Goal: Task Accomplishment & Management: Use online tool/utility

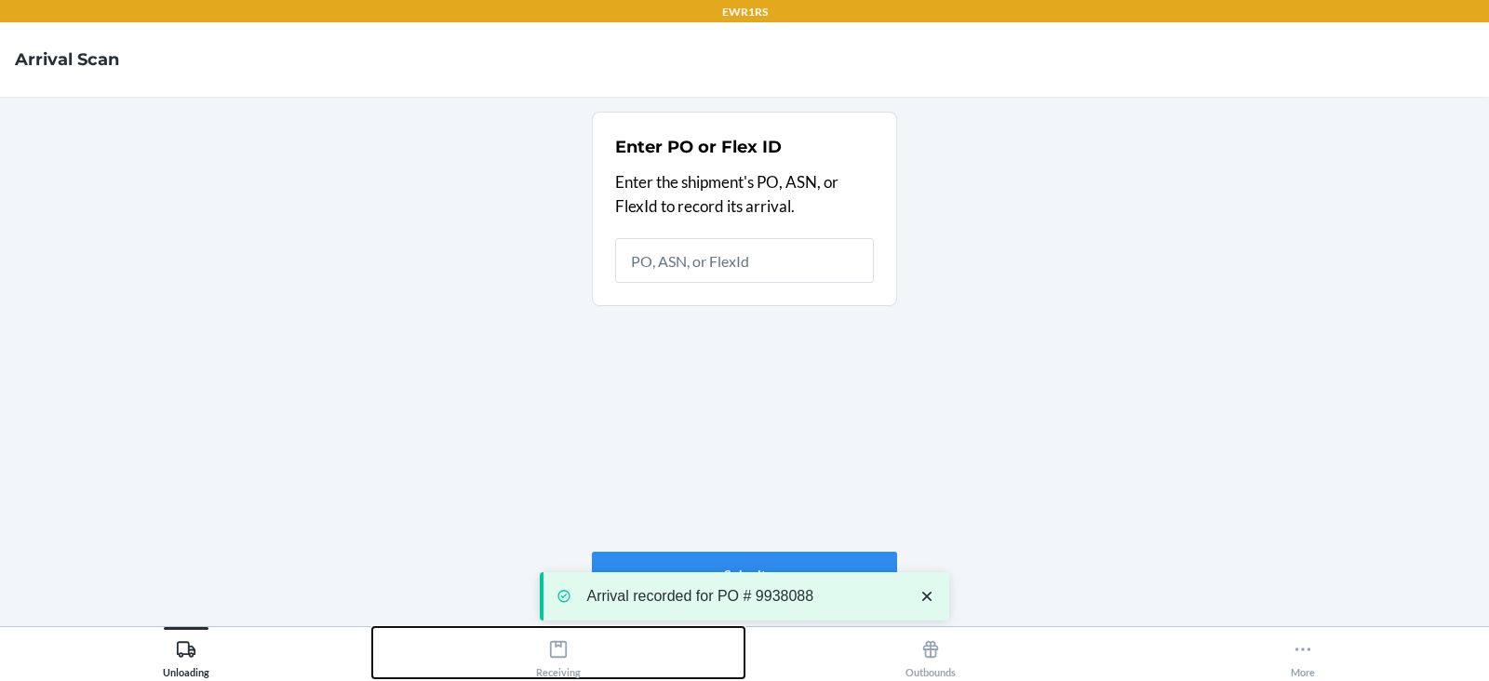
click at [530, 677] on button "Receiving" at bounding box center [558, 652] width 372 height 51
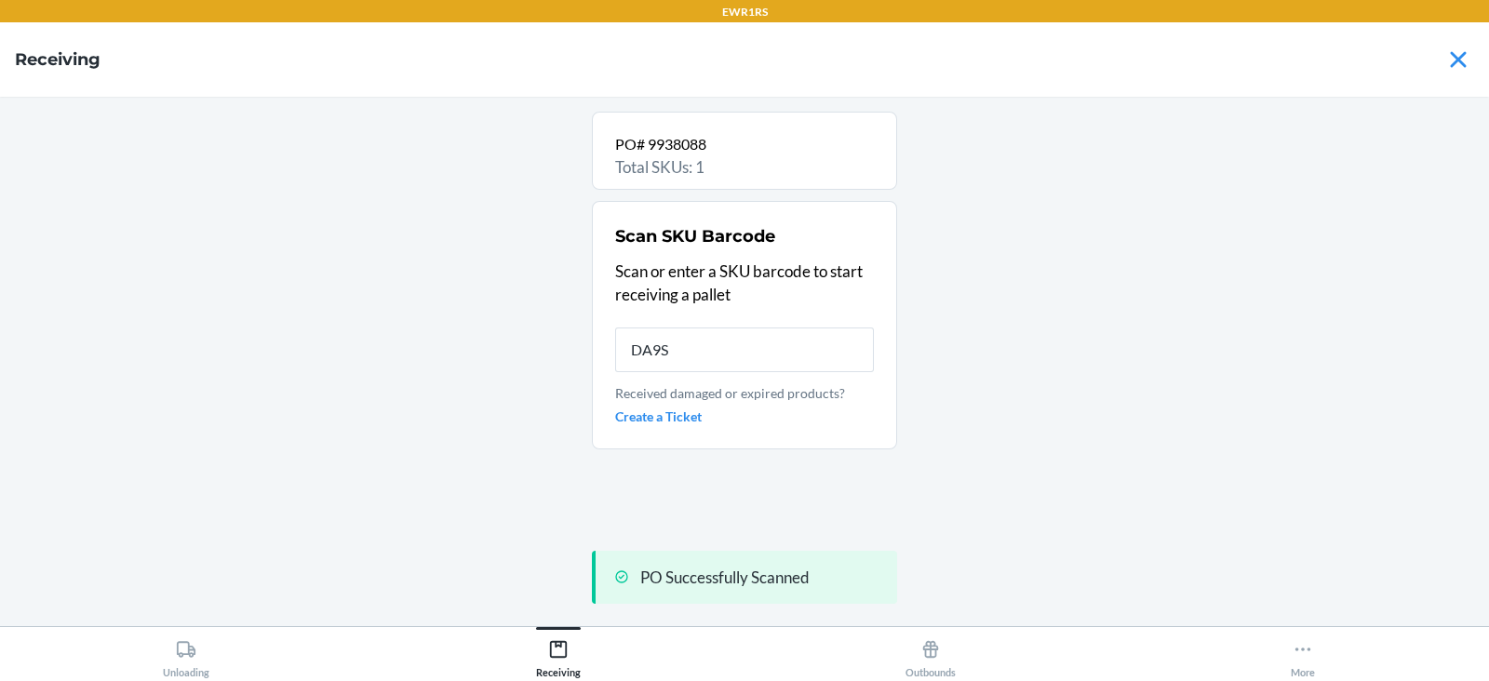
type input "DA9SS"
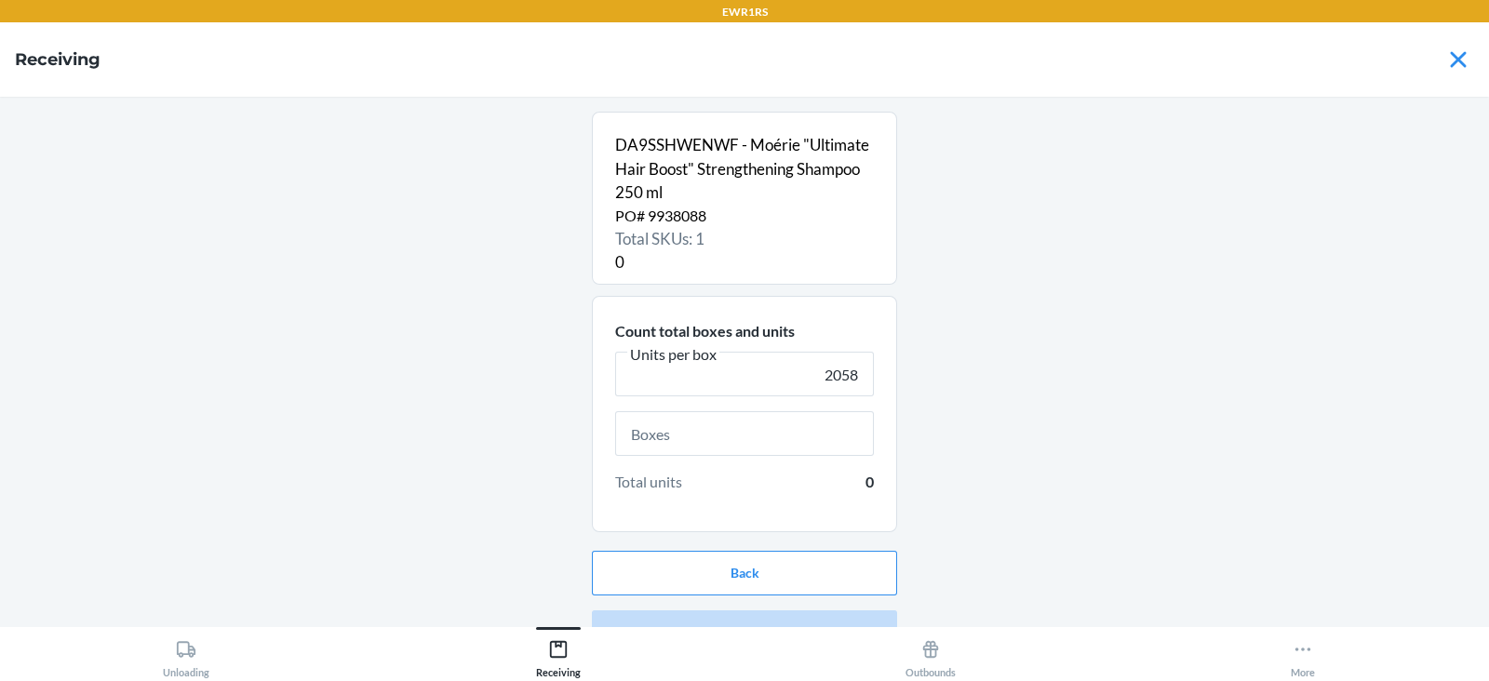
type input "2058"
click at [765, 436] on input "text" at bounding box center [744, 433] width 259 height 45
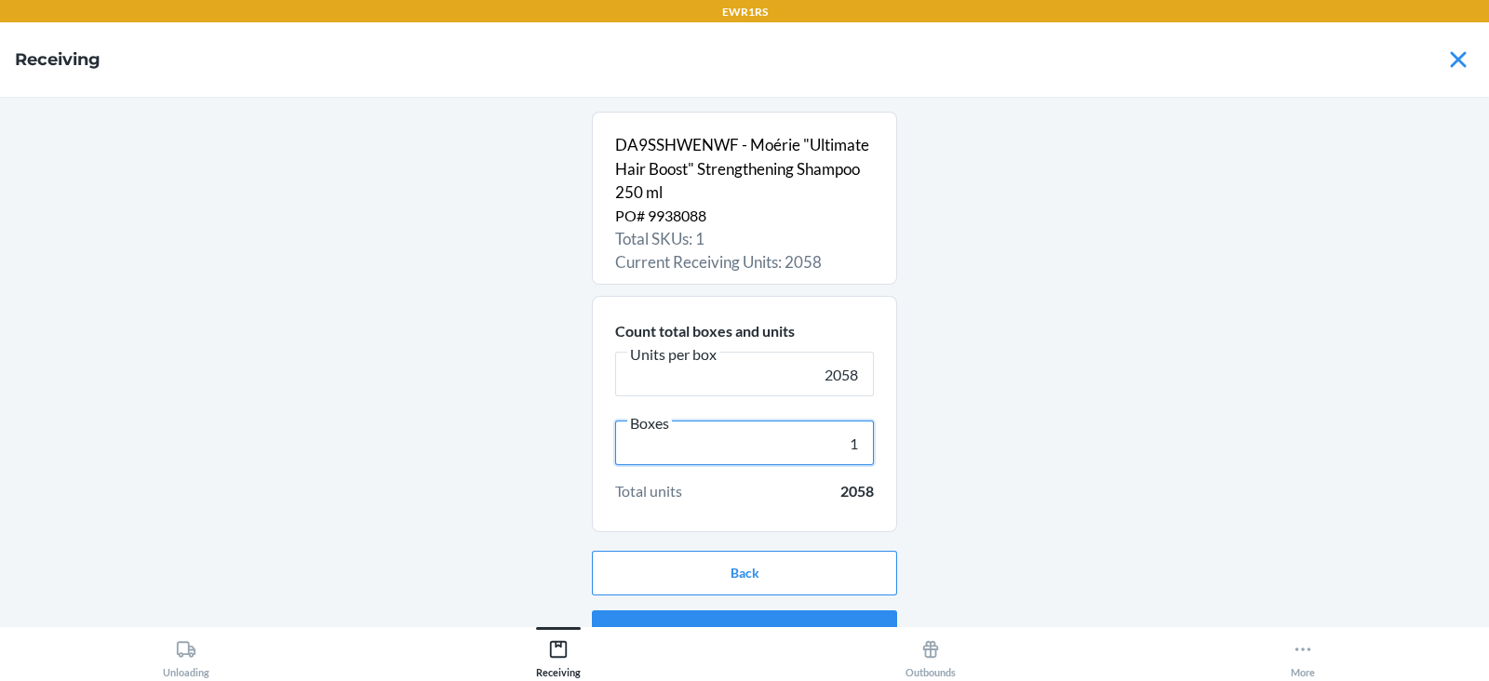
scroll to position [35, 0]
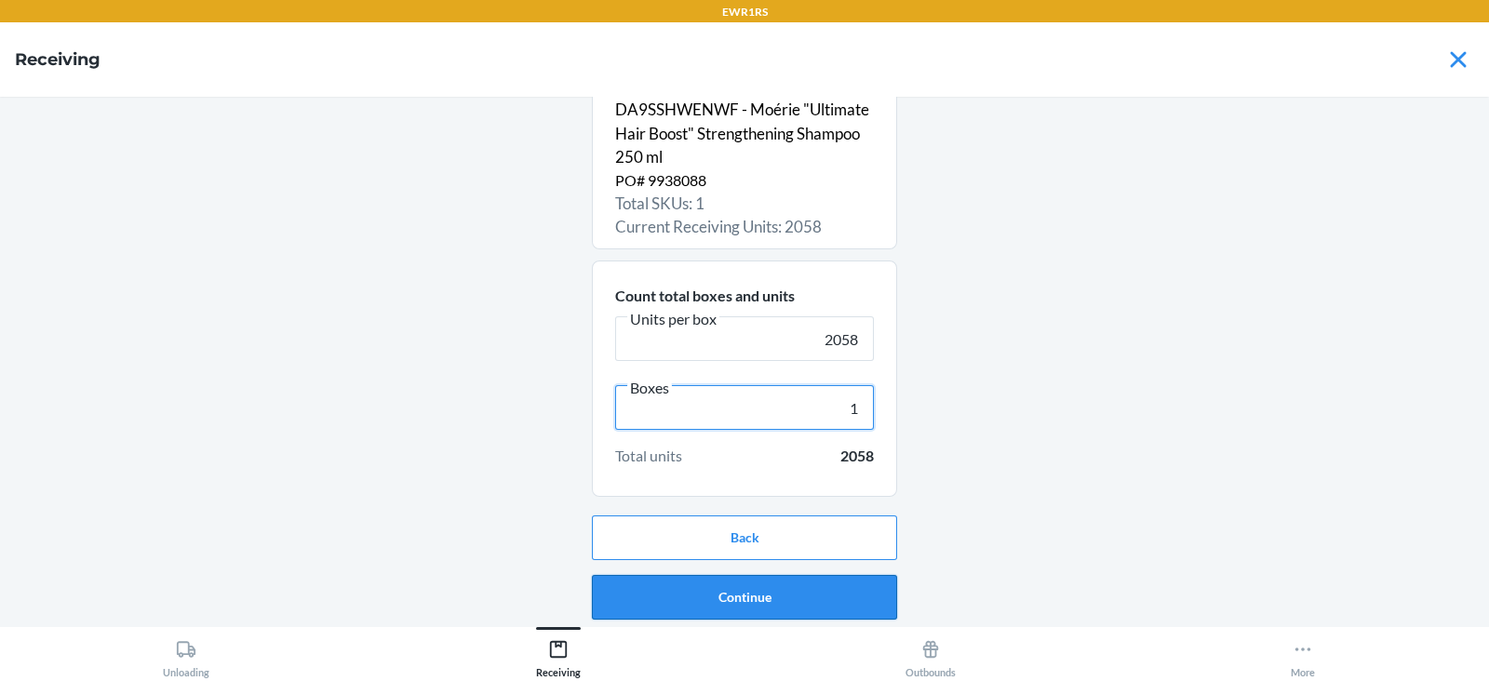
type input "1"
click at [787, 605] on button "Continue" at bounding box center [744, 597] width 305 height 45
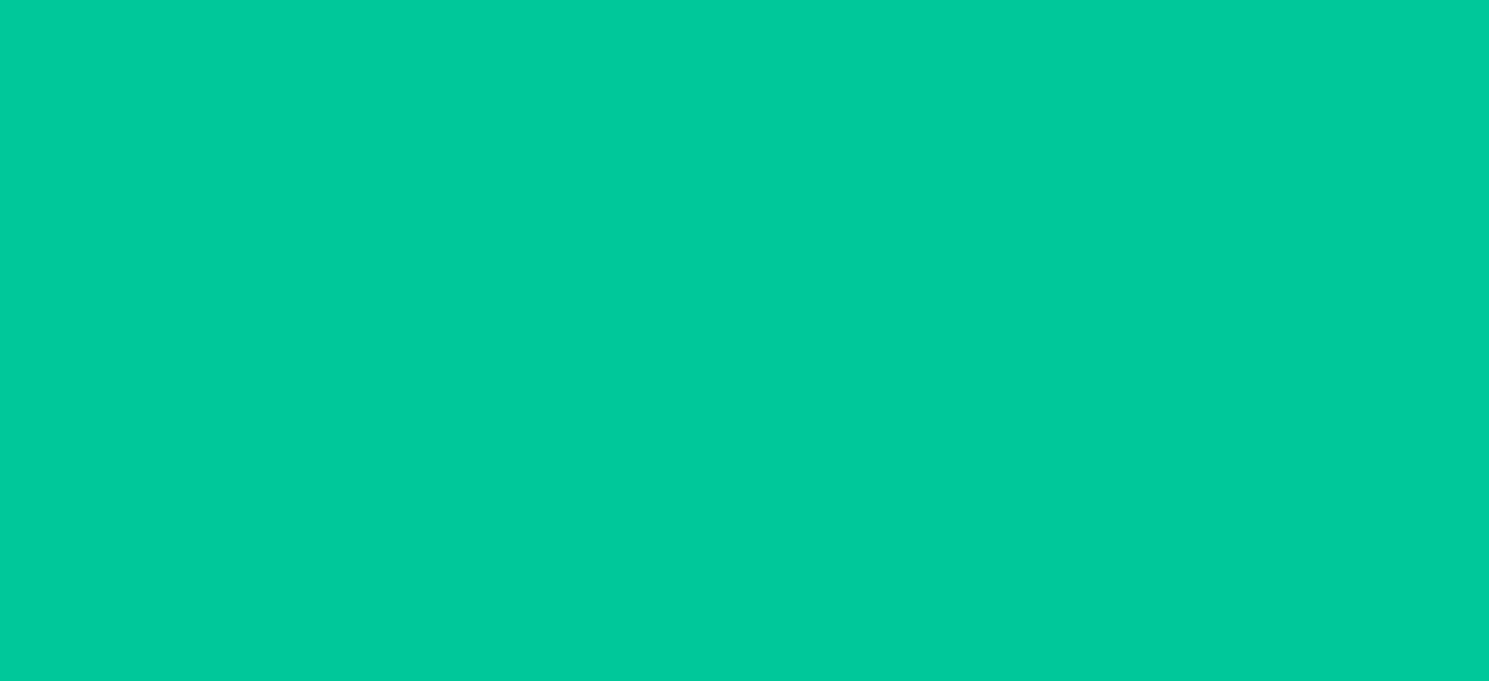
scroll to position [0, 0]
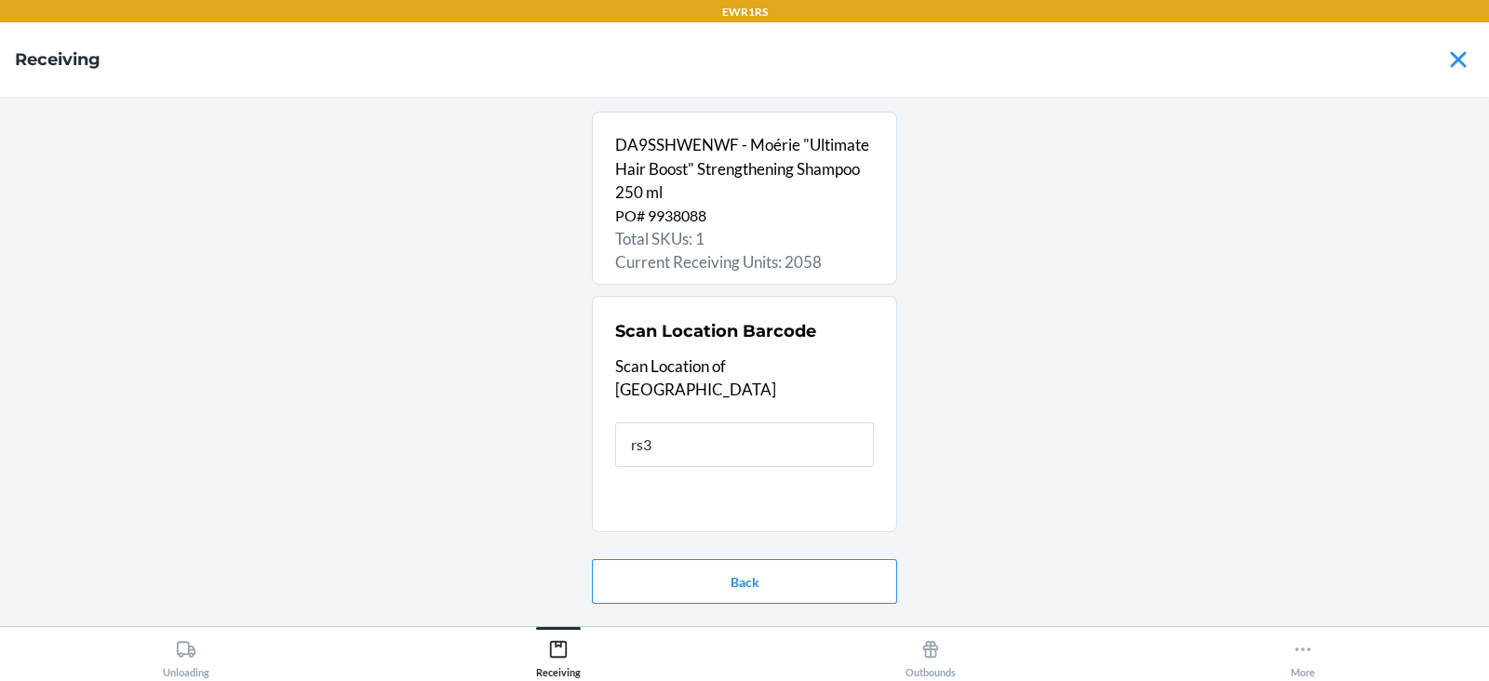
type input "rs39"
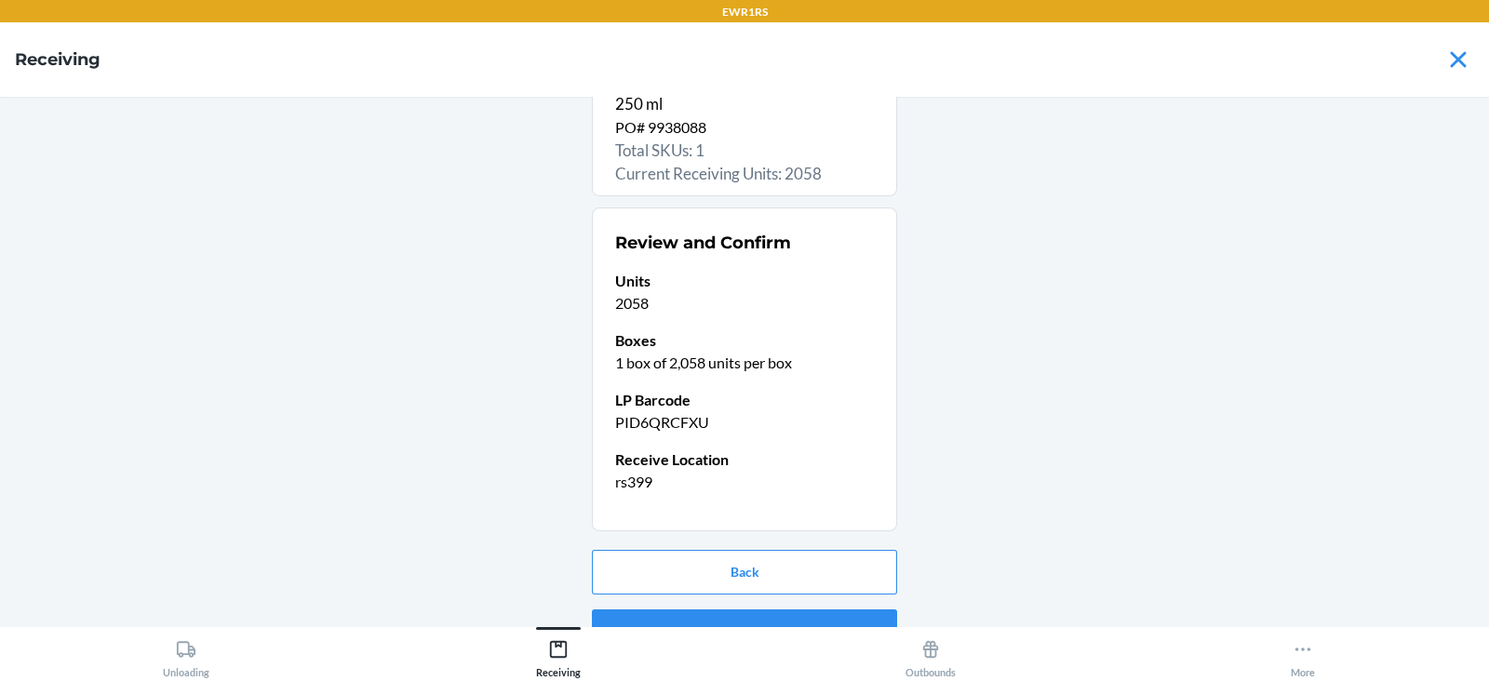
scroll to position [123, 0]
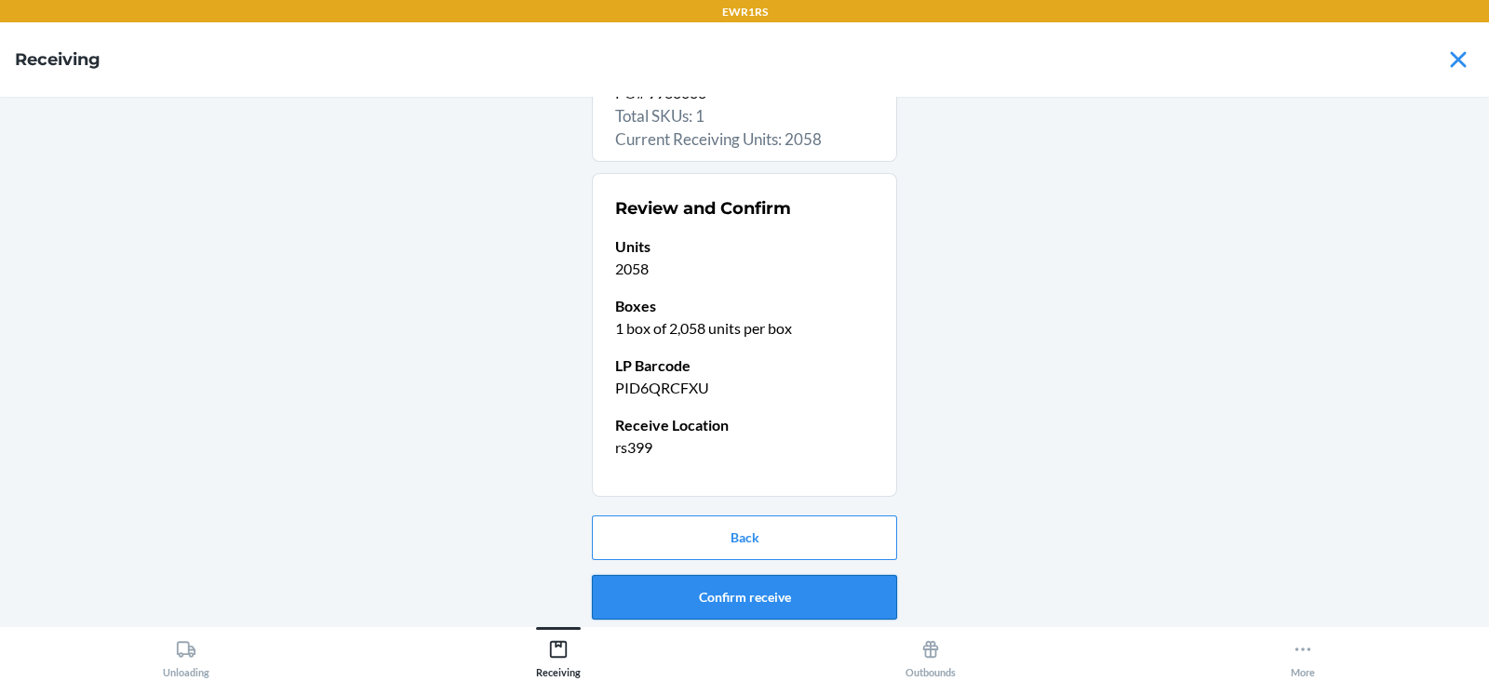
click at [831, 600] on button "Confirm receive" at bounding box center [744, 597] width 305 height 45
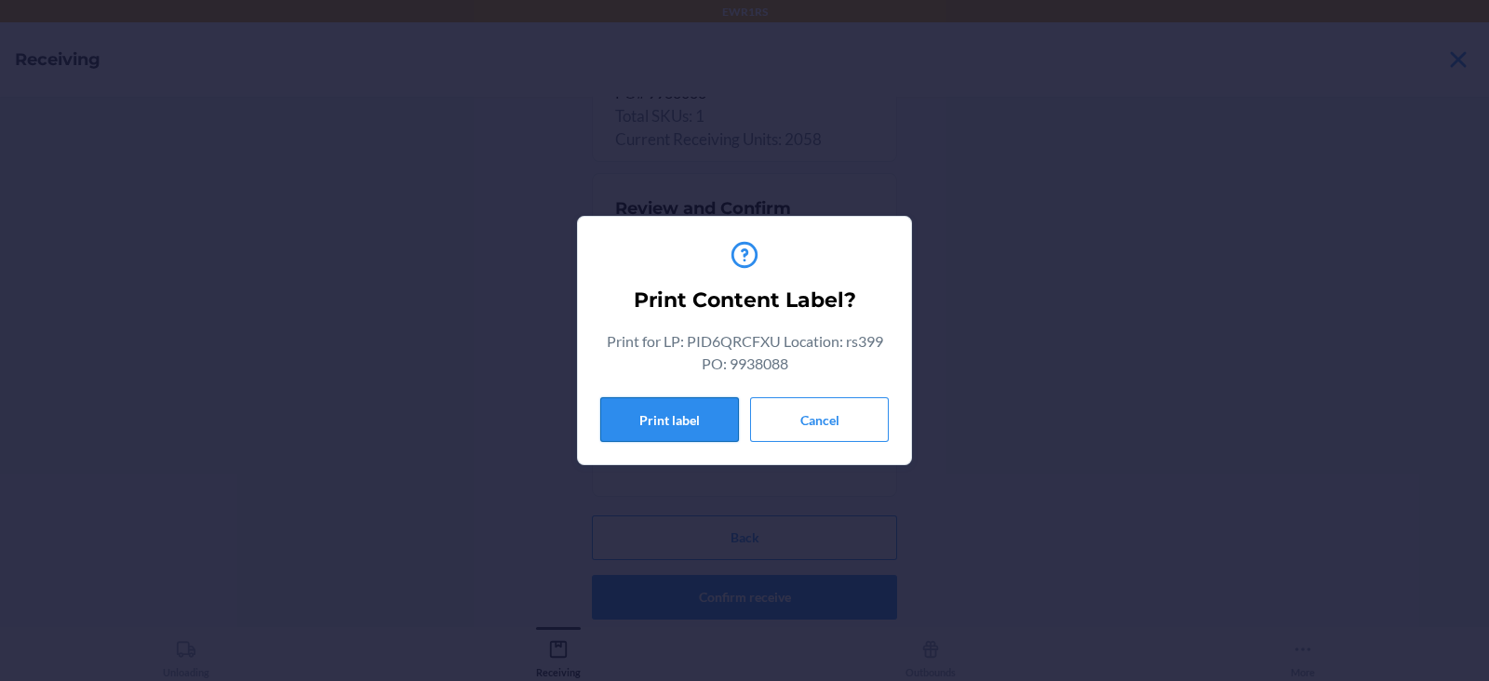
click at [670, 419] on button "Print label" at bounding box center [669, 419] width 139 height 45
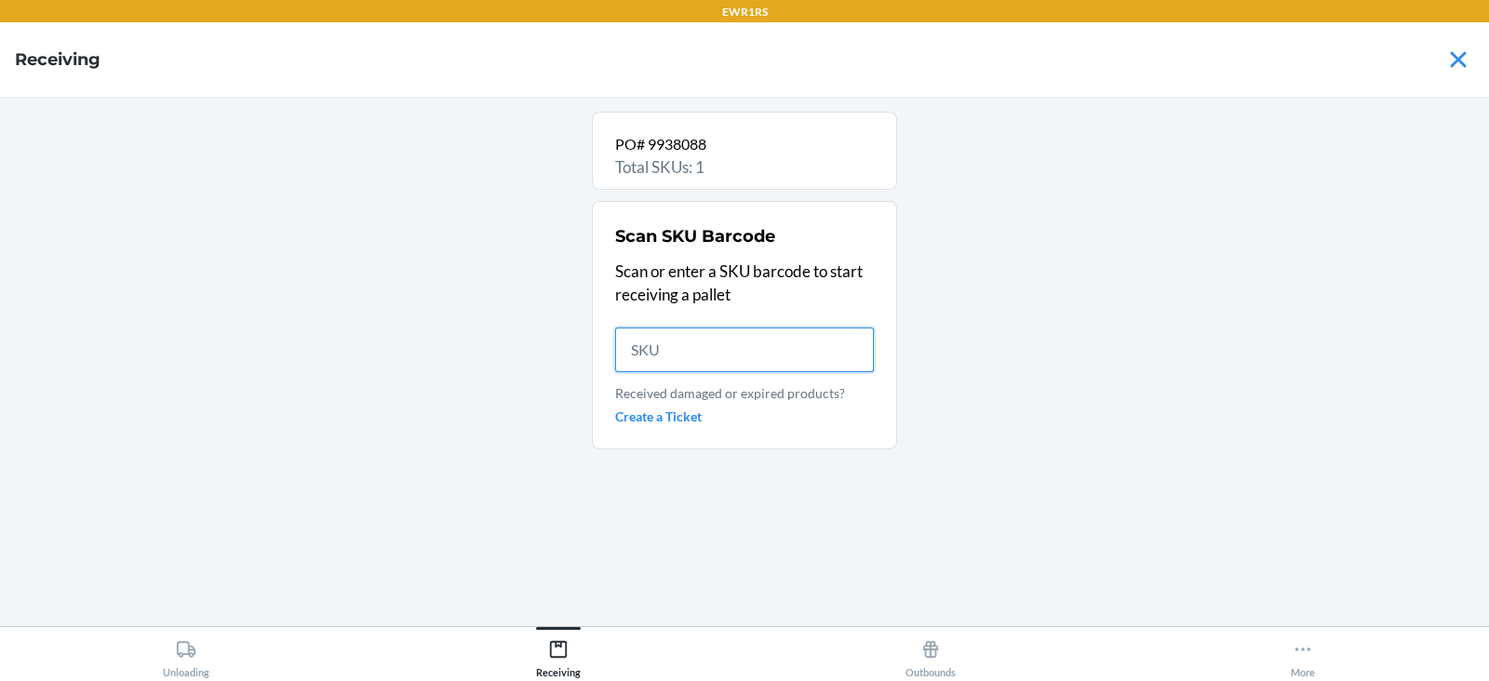
scroll to position [0, 0]
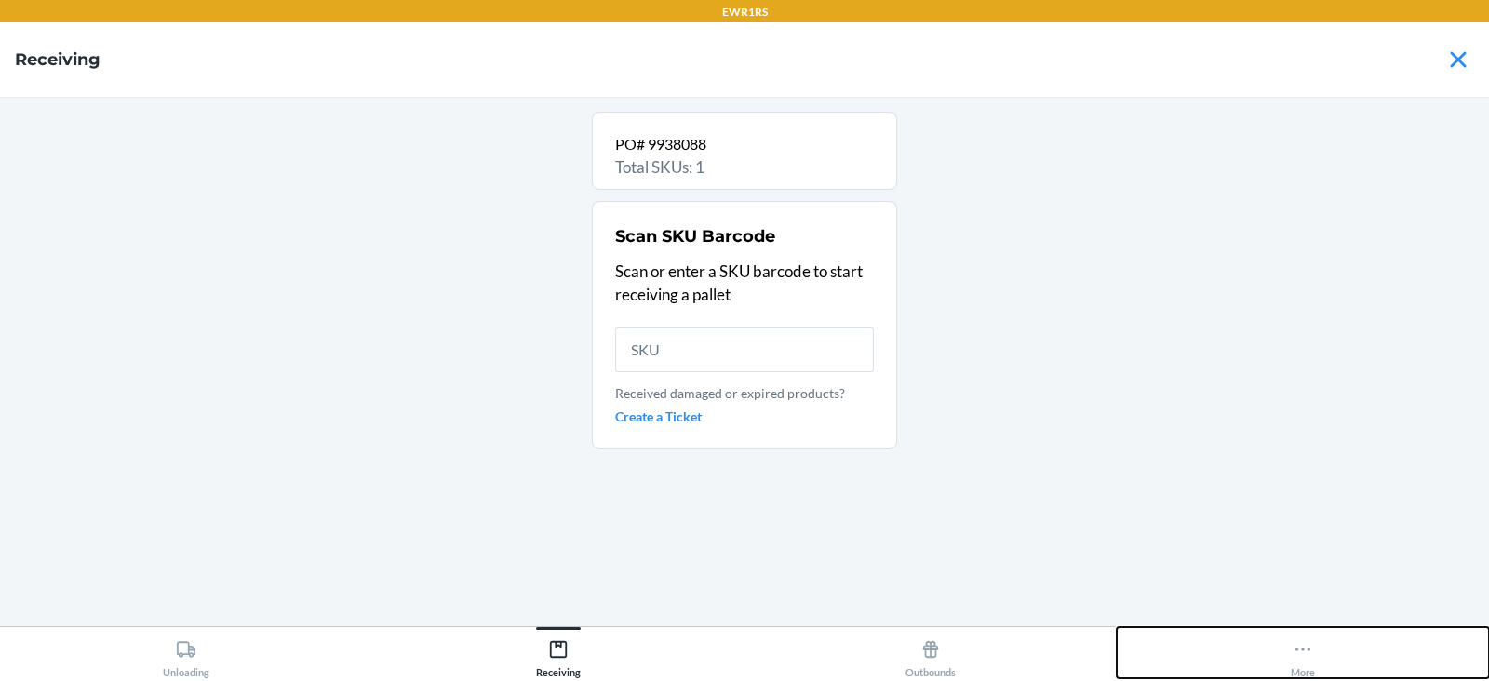
click at [1303, 671] on div "More" at bounding box center [1303, 655] width 24 height 47
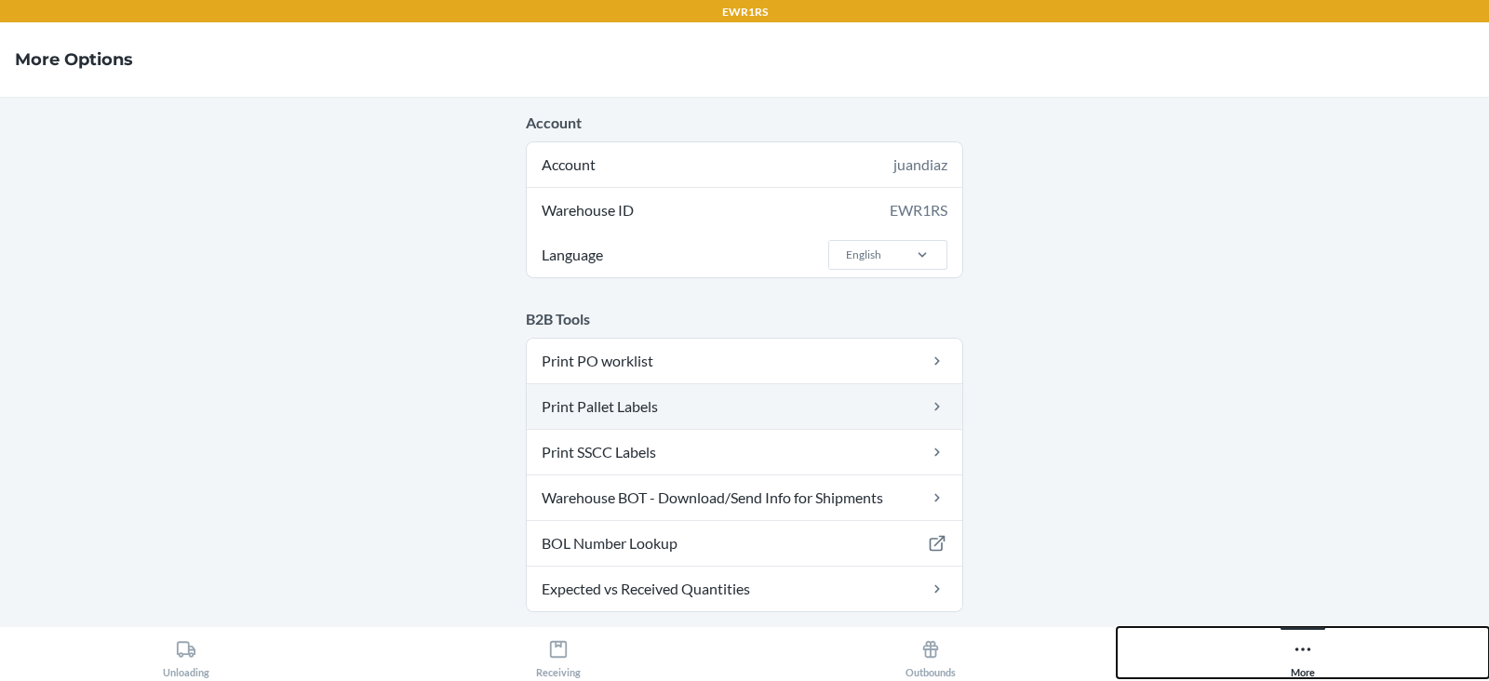
click at [647, 414] on link "Print Pallet Labels" at bounding box center [745, 406] width 436 height 45
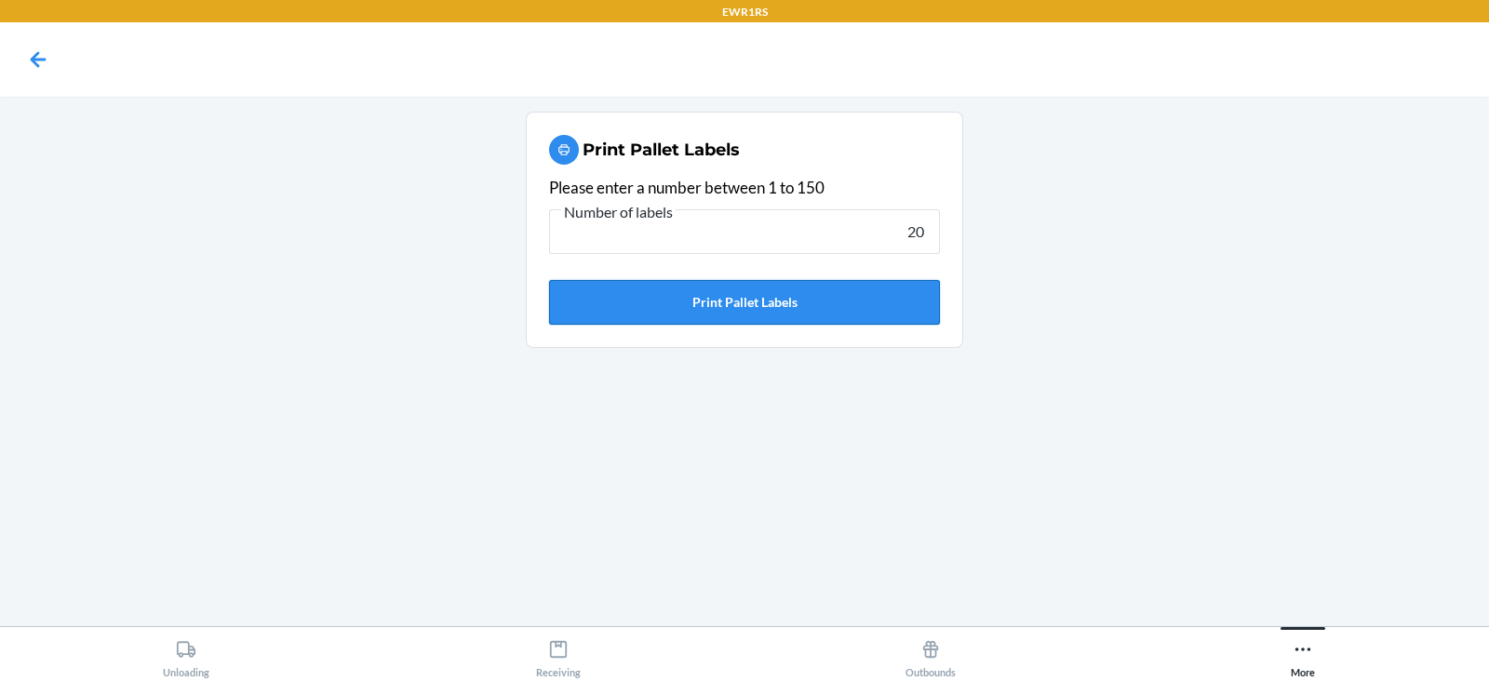
type input "20"
click at [800, 315] on button "Print Pallet Labels" at bounding box center [744, 302] width 391 height 45
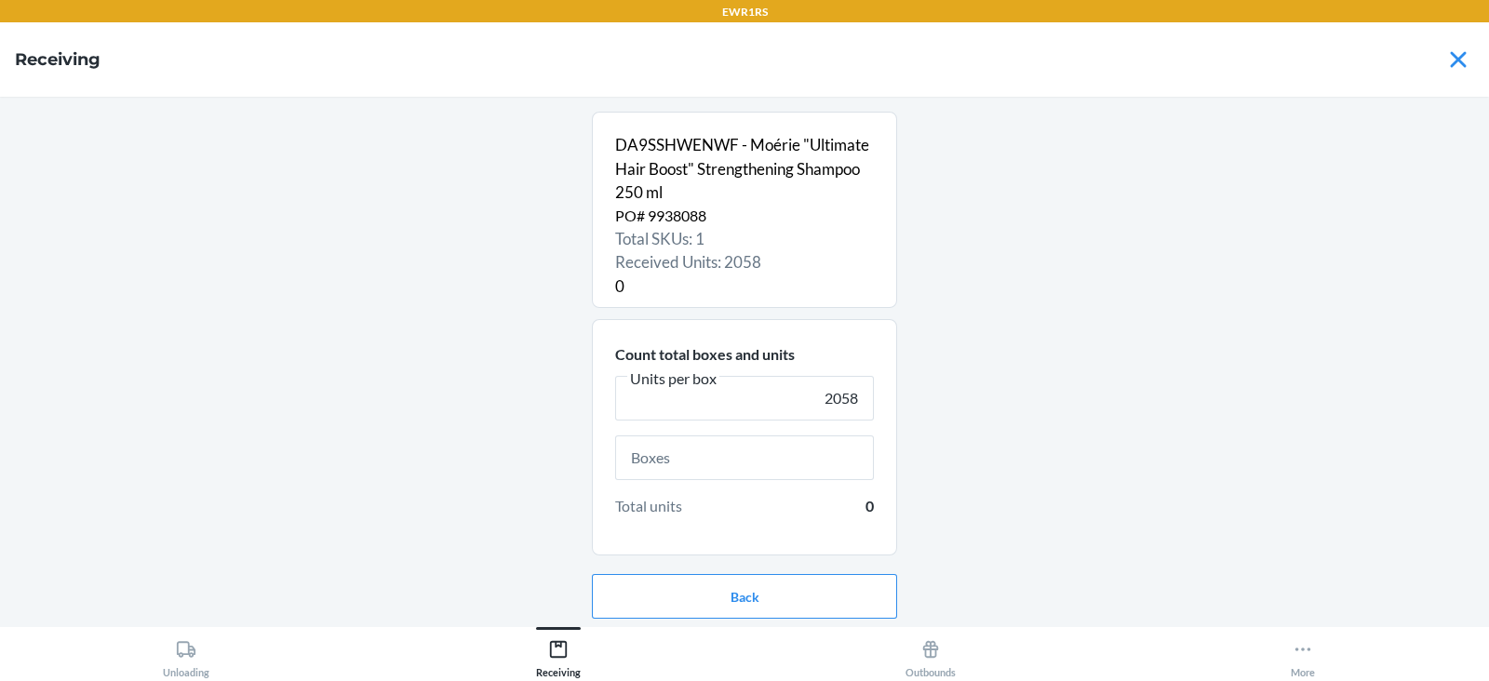
scroll to position [60, 0]
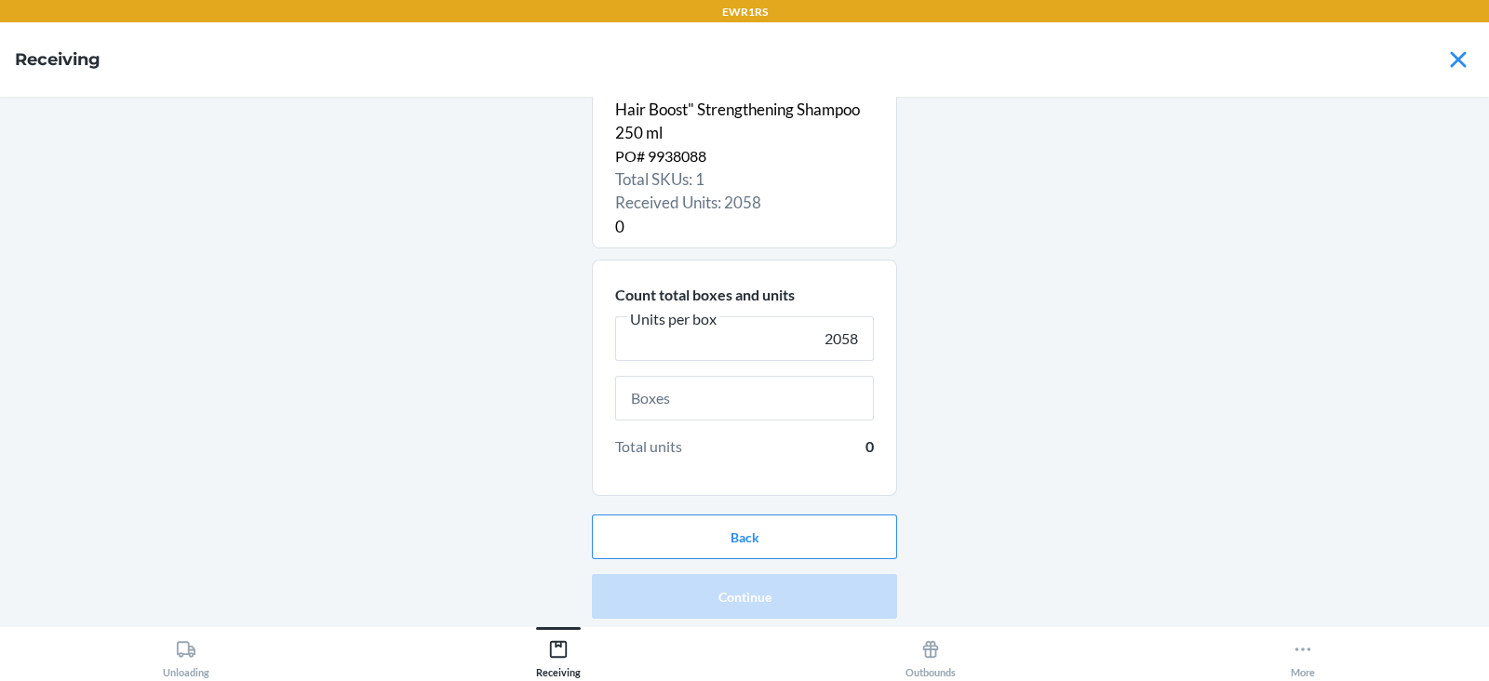
type input "2058"
click at [783, 404] on input "text" at bounding box center [744, 398] width 259 height 45
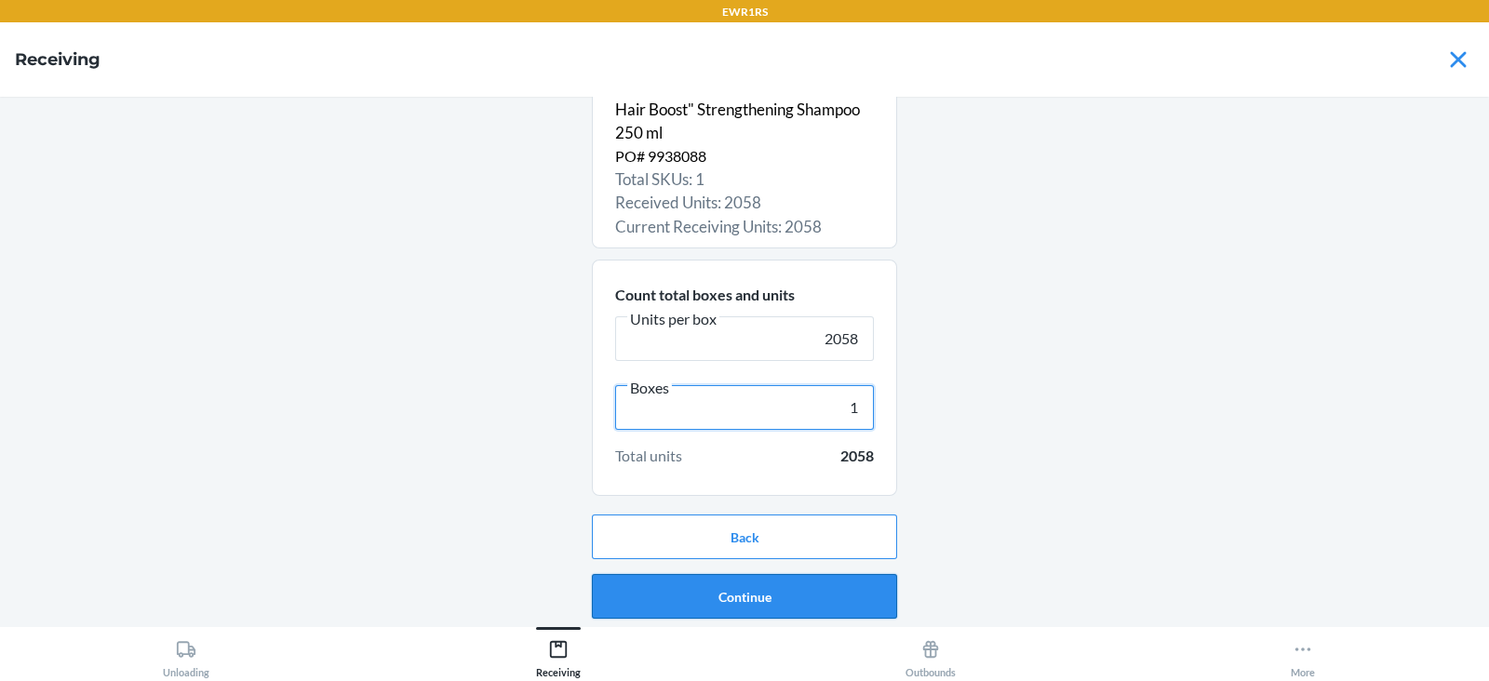
type input "1"
click at [805, 608] on button "Continue" at bounding box center [744, 596] width 305 height 45
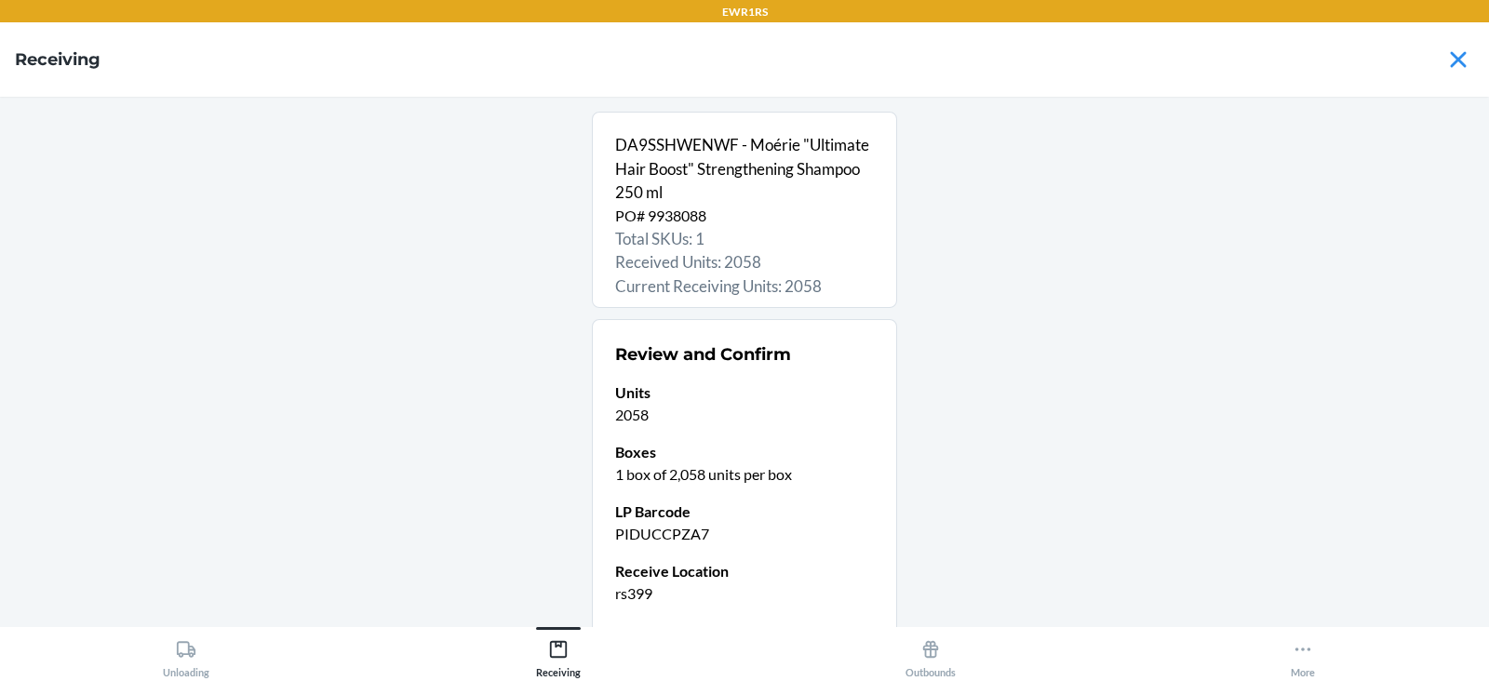
scroll to position [146, 0]
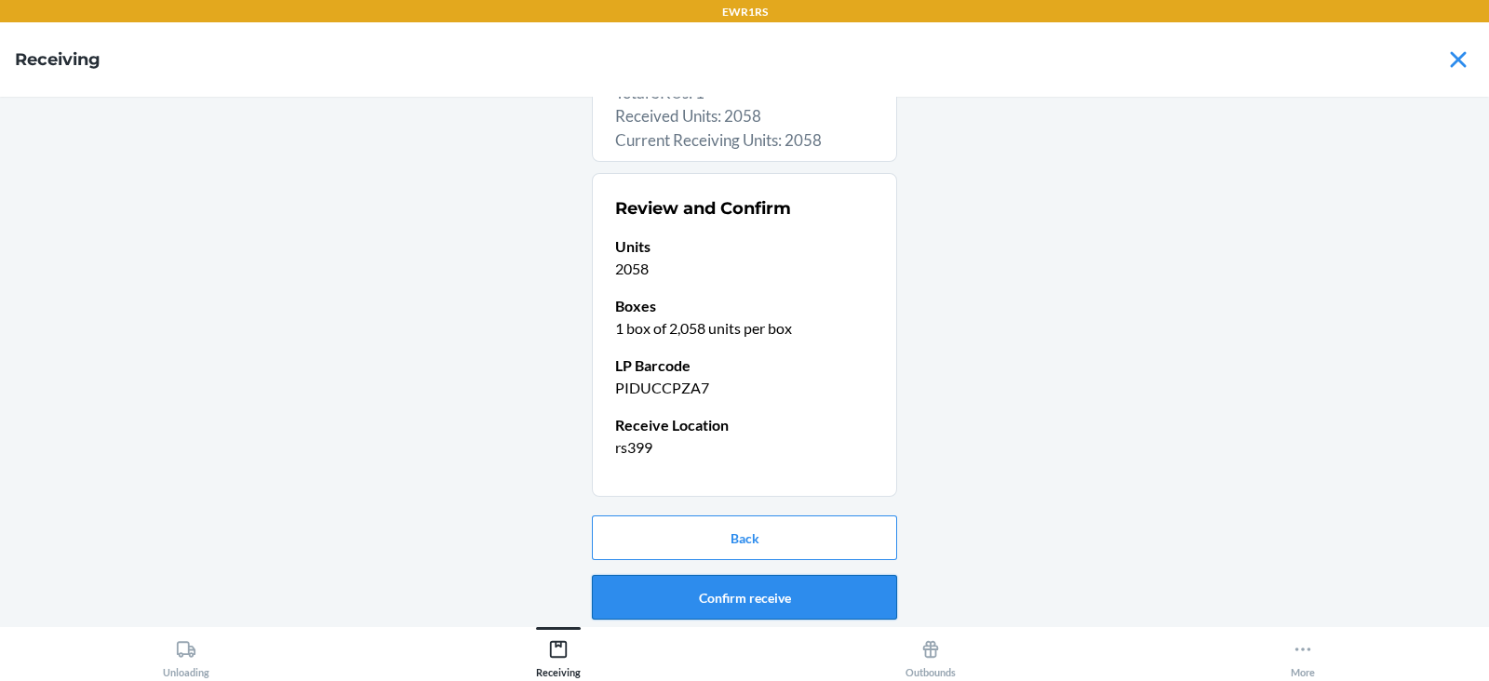
click at [833, 605] on button "Confirm receive" at bounding box center [744, 597] width 305 height 45
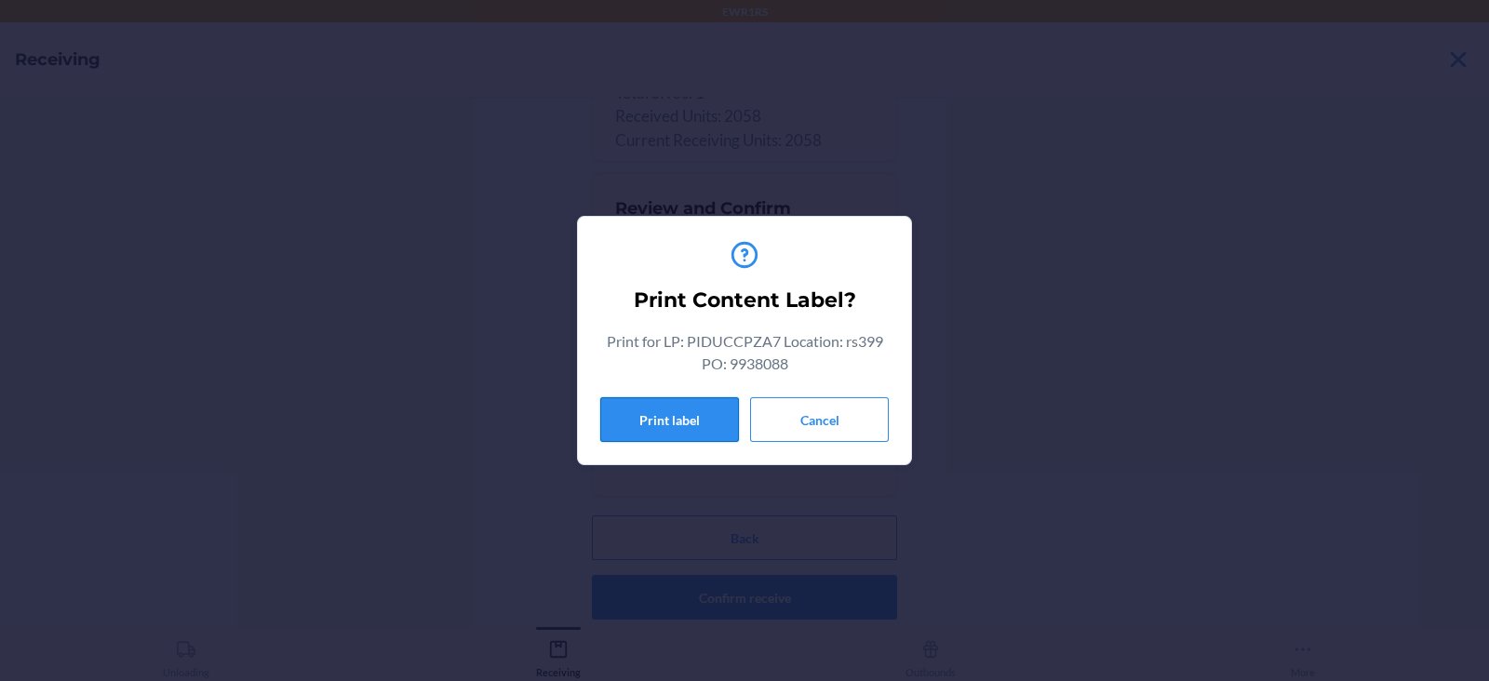
click at [659, 422] on button "Print label" at bounding box center [669, 419] width 139 height 45
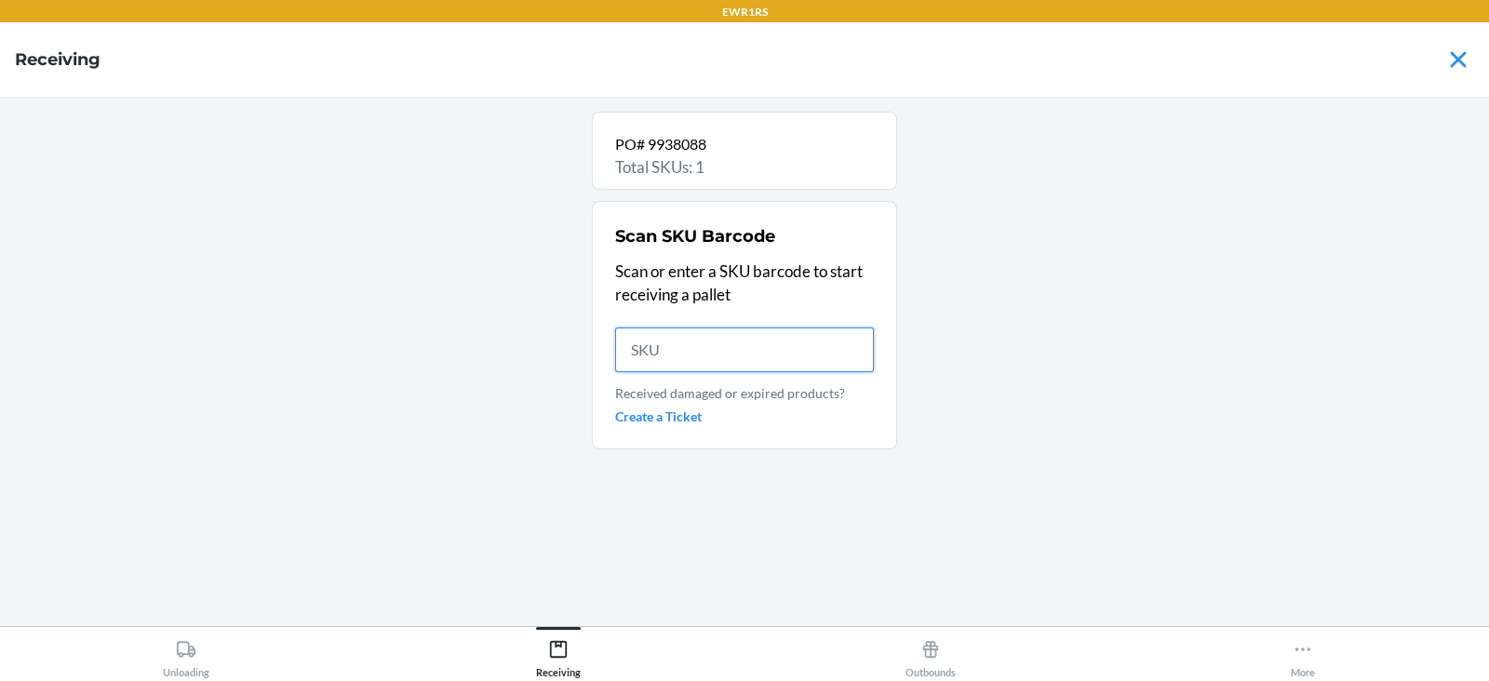
scroll to position [0, 0]
type input "DA9SSH"
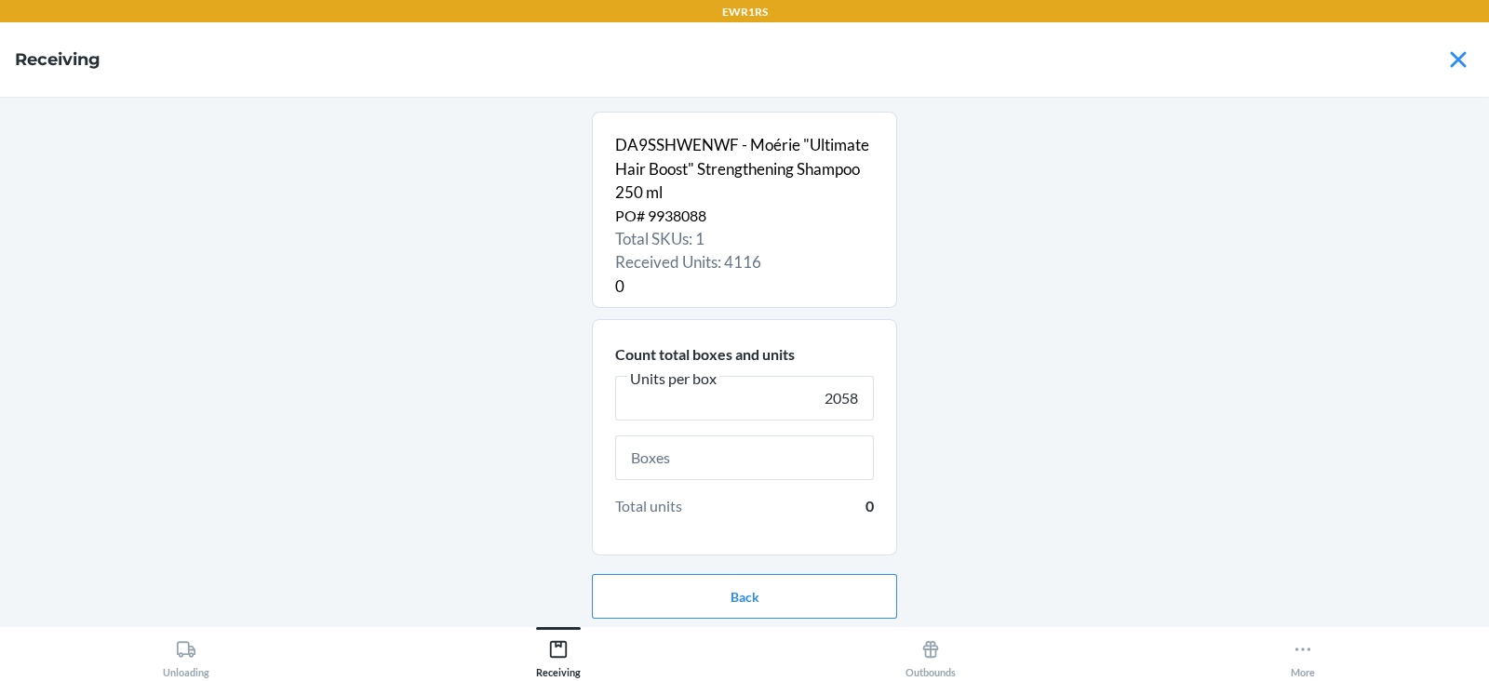
scroll to position [60, 0]
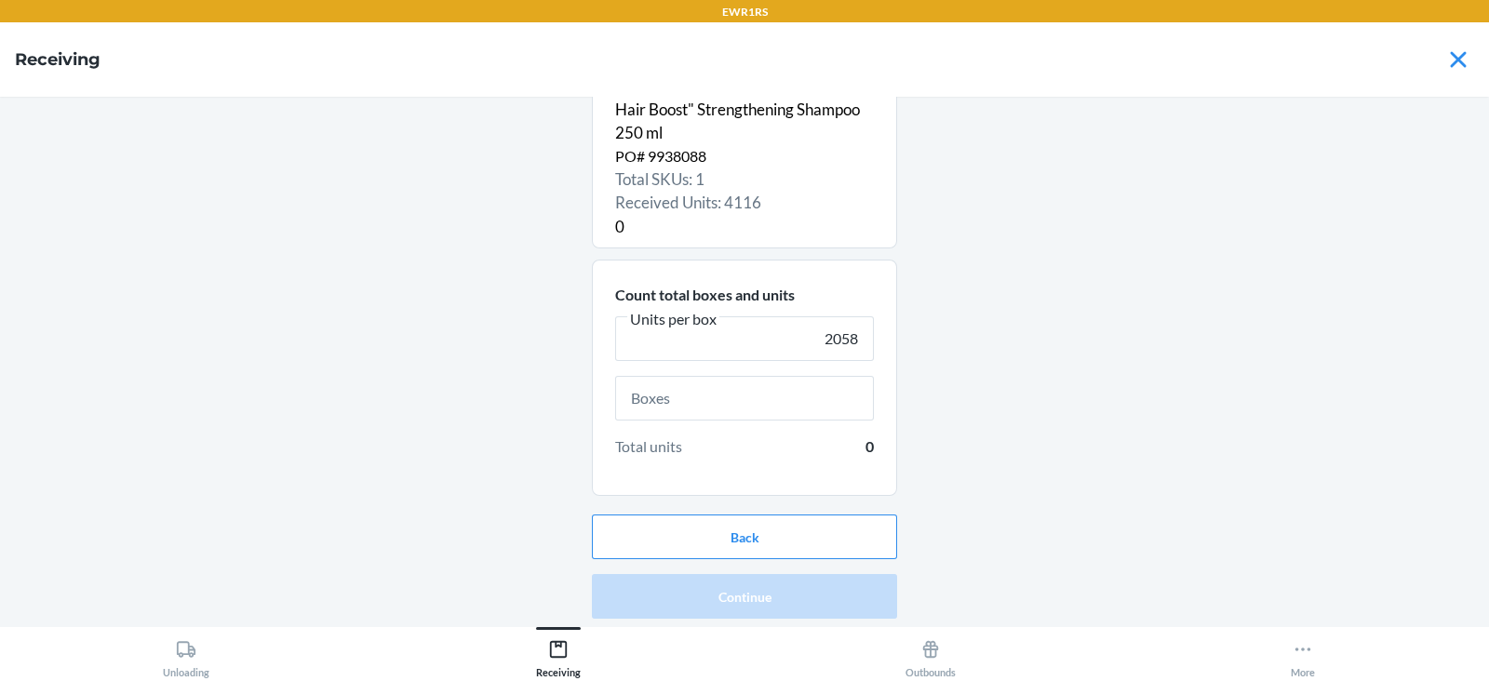
type input "2058"
click at [745, 404] on input "text" at bounding box center [744, 398] width 259 height 45
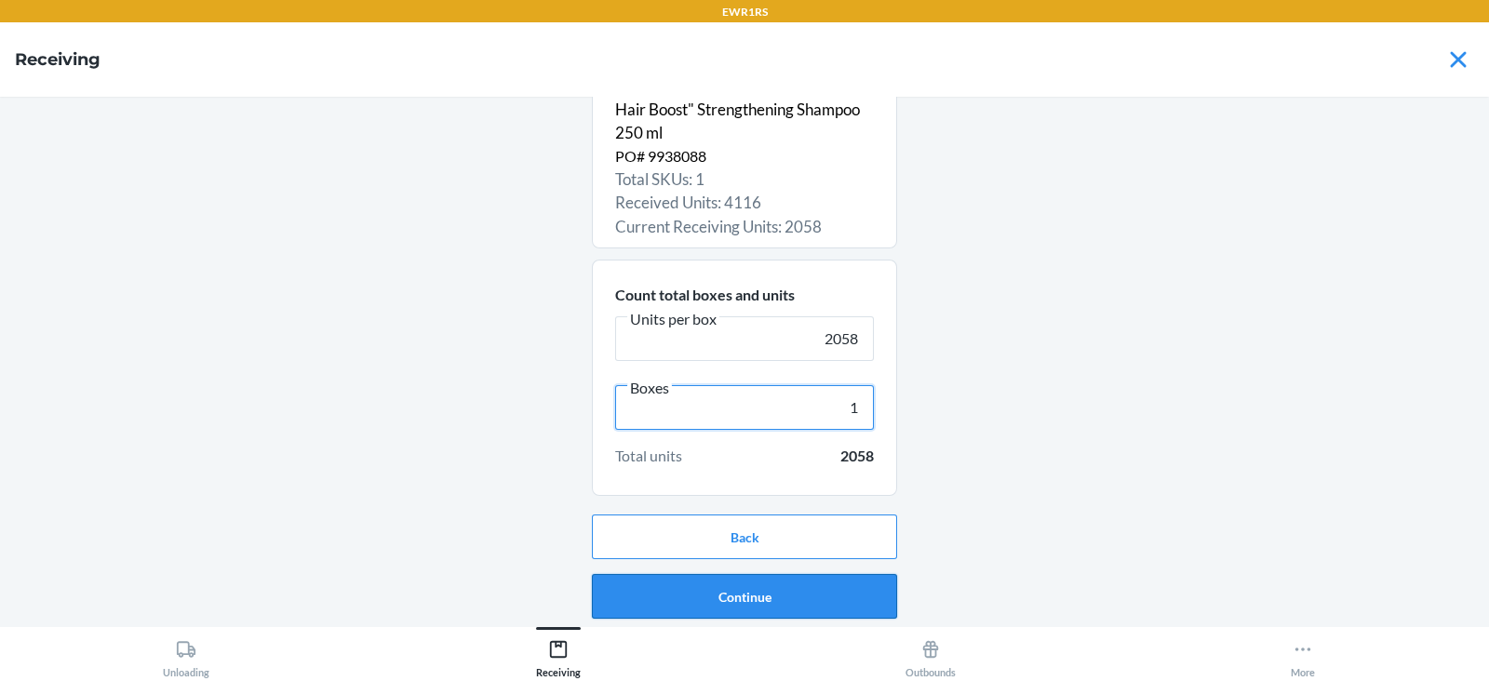
type input "1"
click at [810, 611] on button "Continue" at bounding box center [744, 596] width 305 height 45
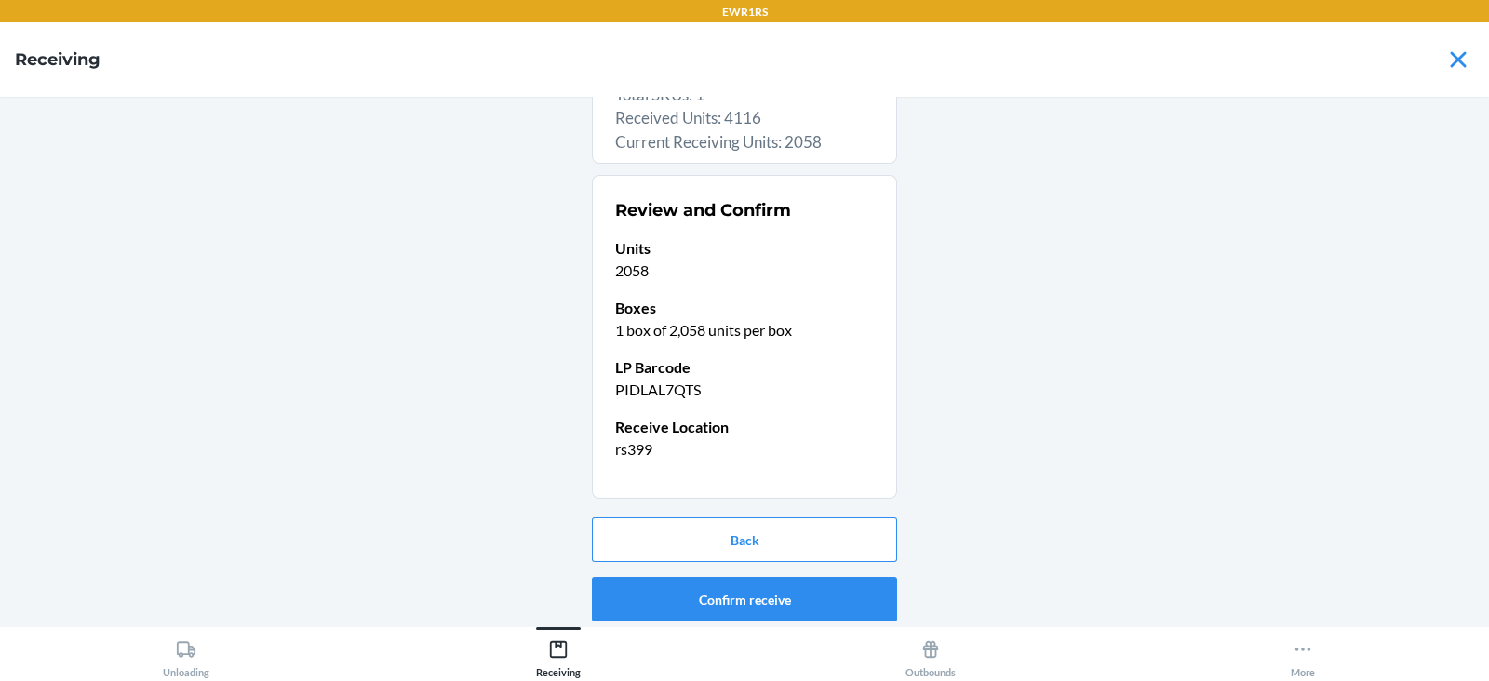
scroll to position [146, 0]
click at [808, 599] on button "Confirm receive" at bounding box center [744, 597] width 305 height 45
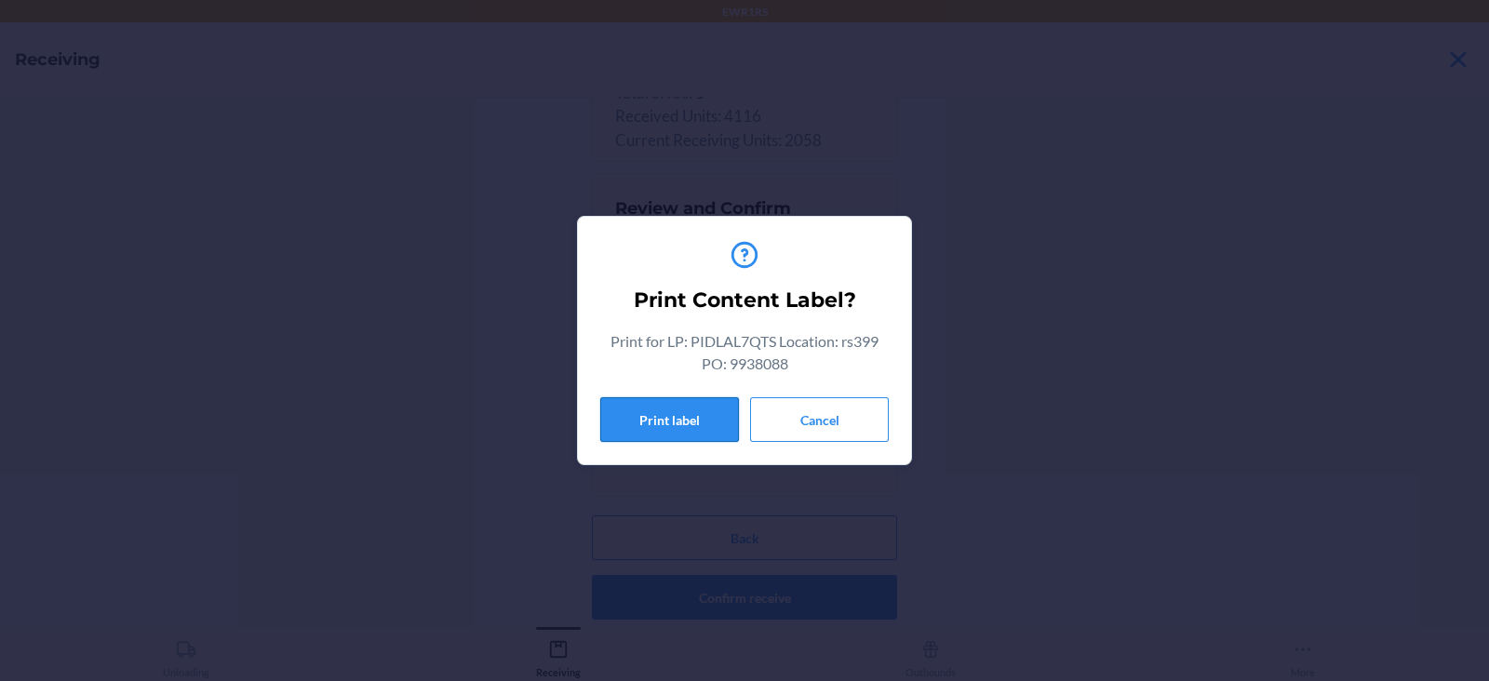
click at [686, 433] on button "Print label" at bounding box center [669, 419] width 139 height 45
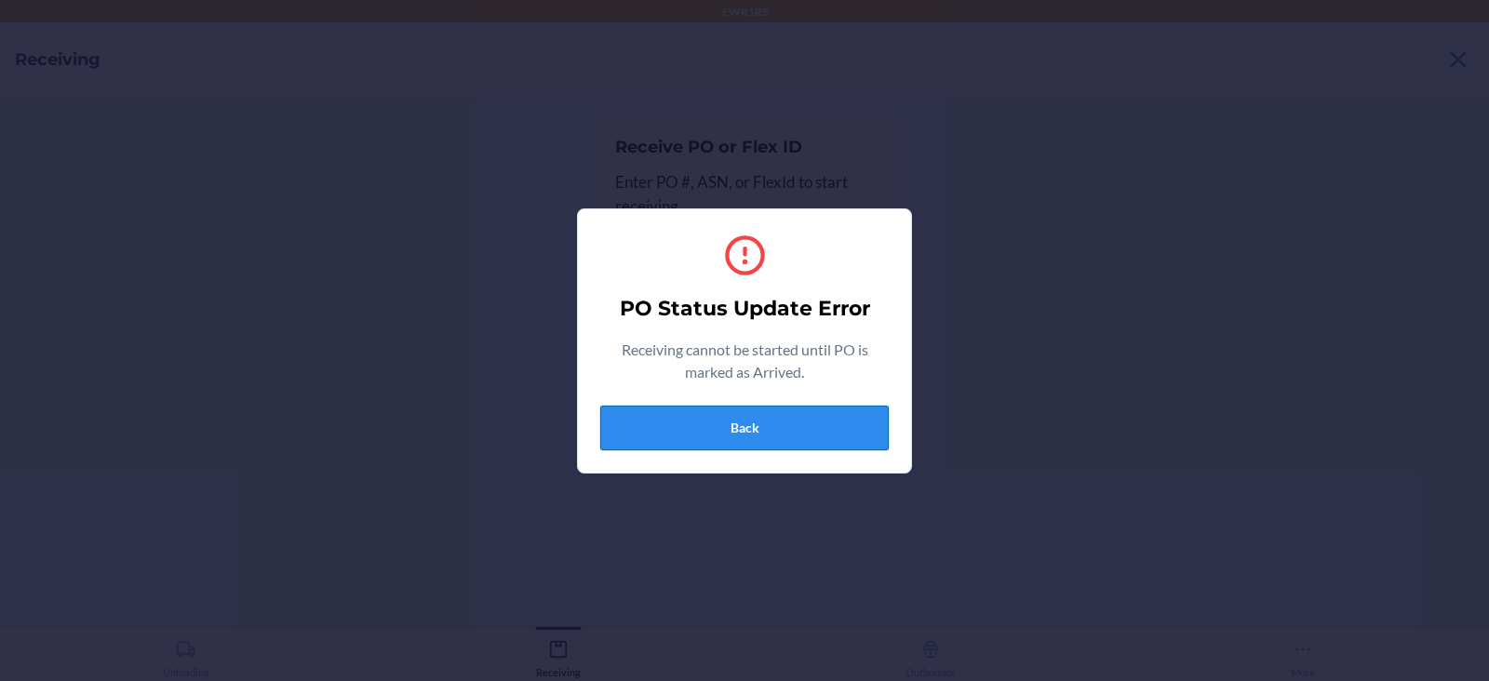
click at [768, 429] on button "Back" at bounding box center [744, 428] width 288 height 45
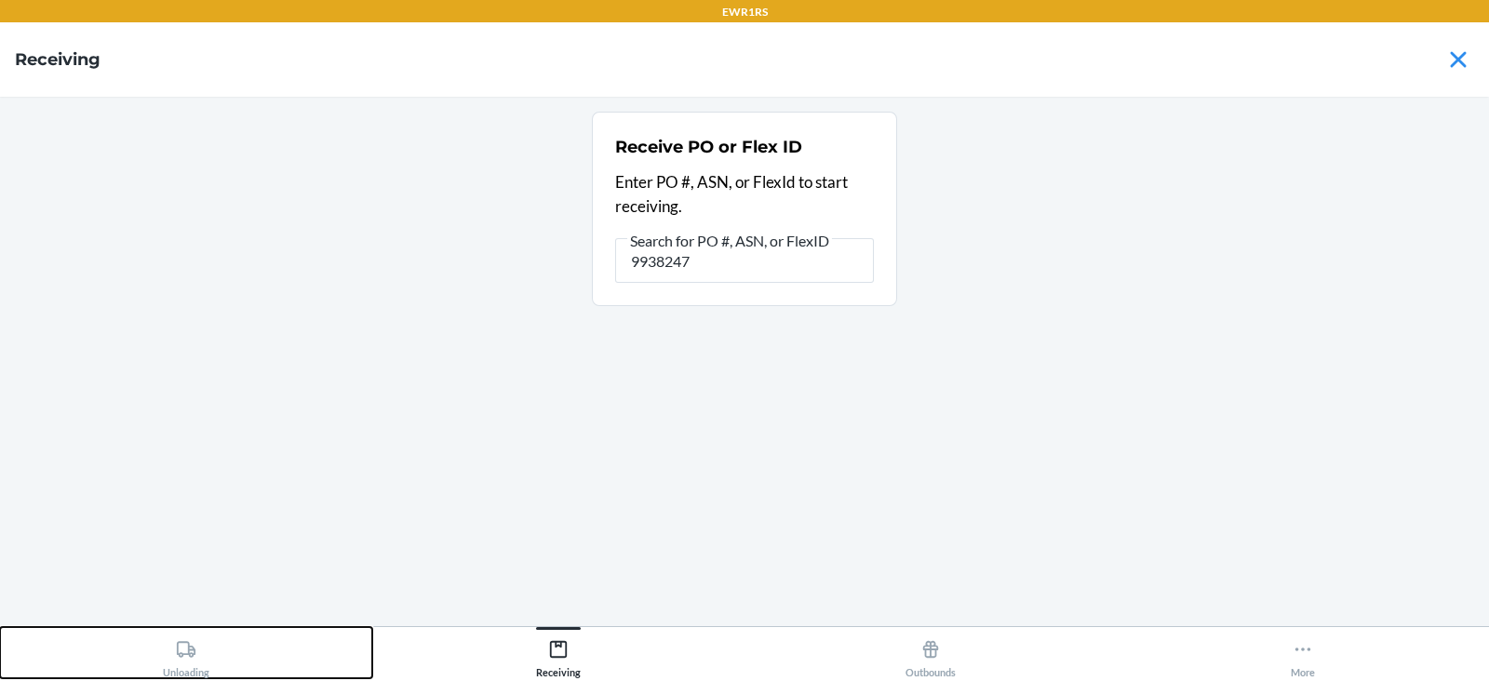
click at [205, 656] on div "Unloading" at bounding box center [186, 655] width 47 height 47
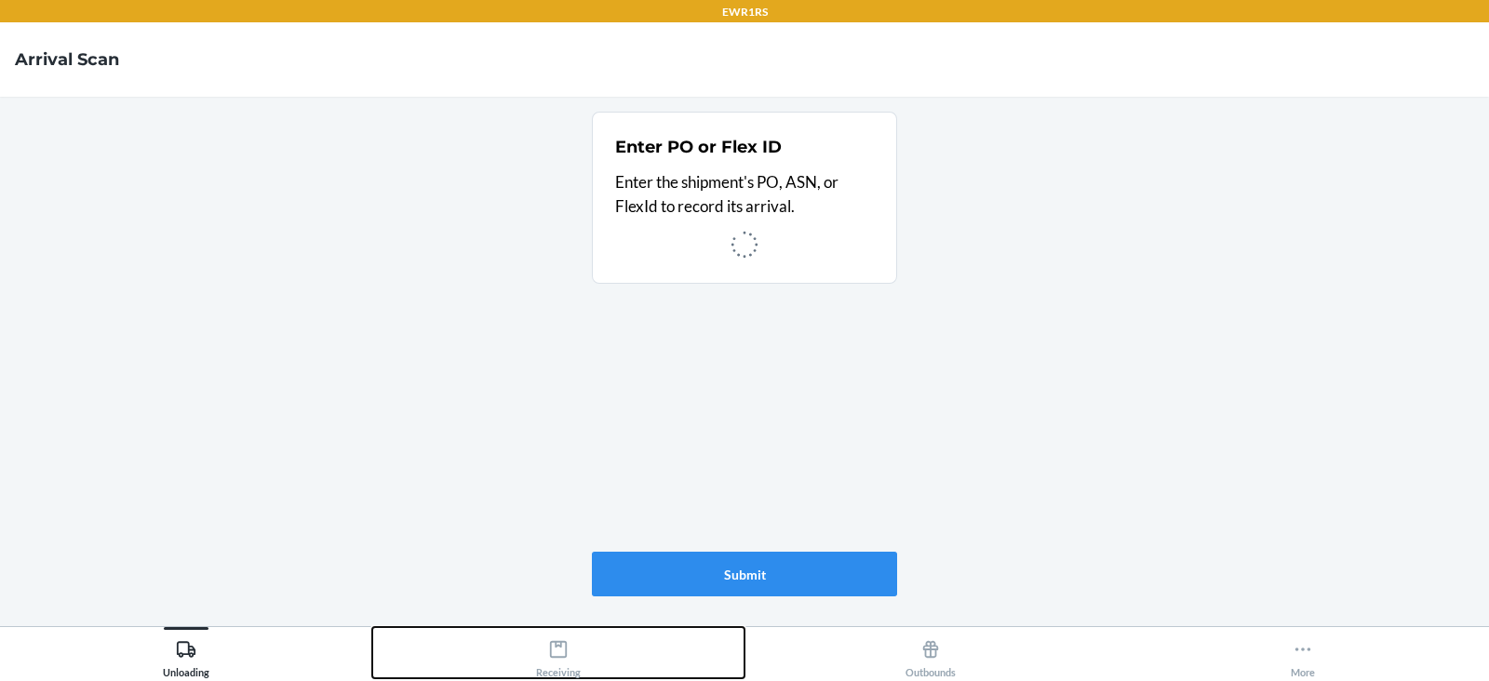
click at [568, 660] on div "Receiving" at bounding box center [558, 655] width 45 height 47
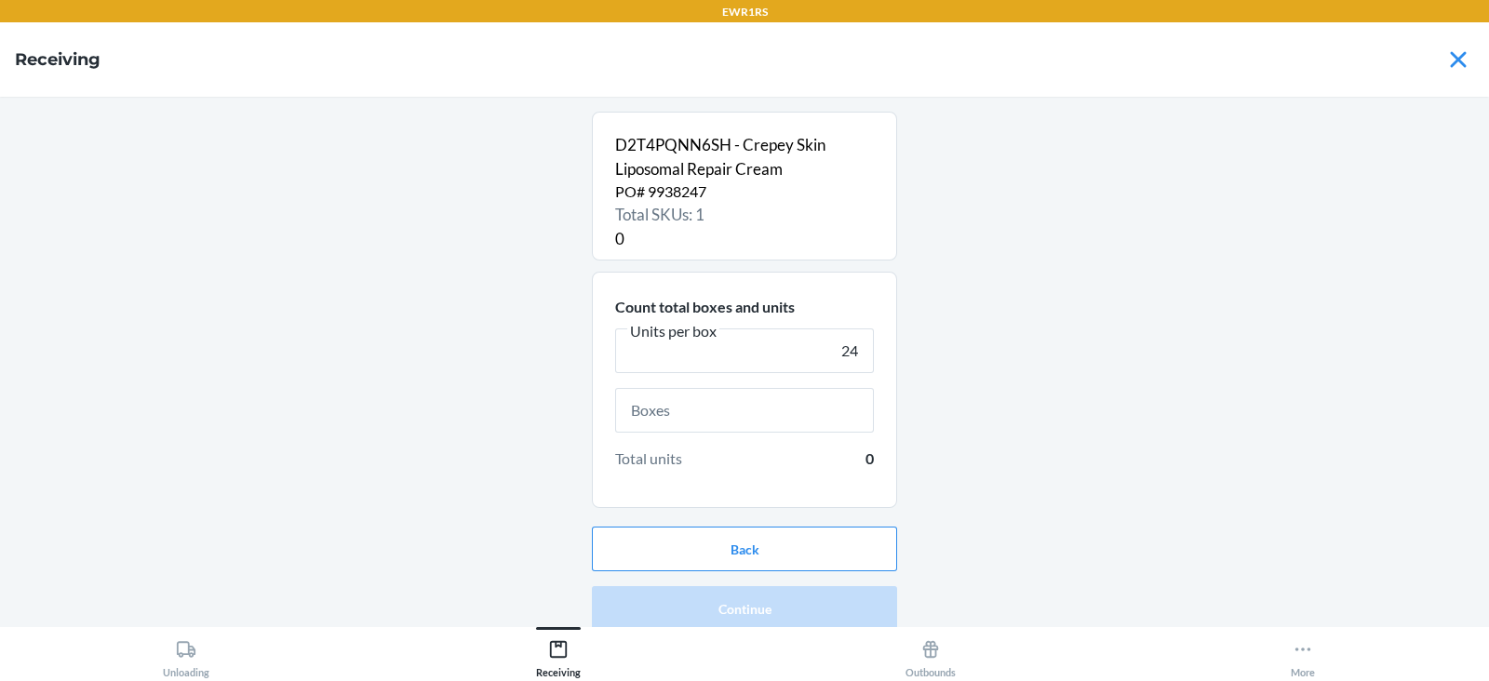
type input "24"
click at [766, 409] on input "text" at bounding box center [744, 410] width 259 height 45
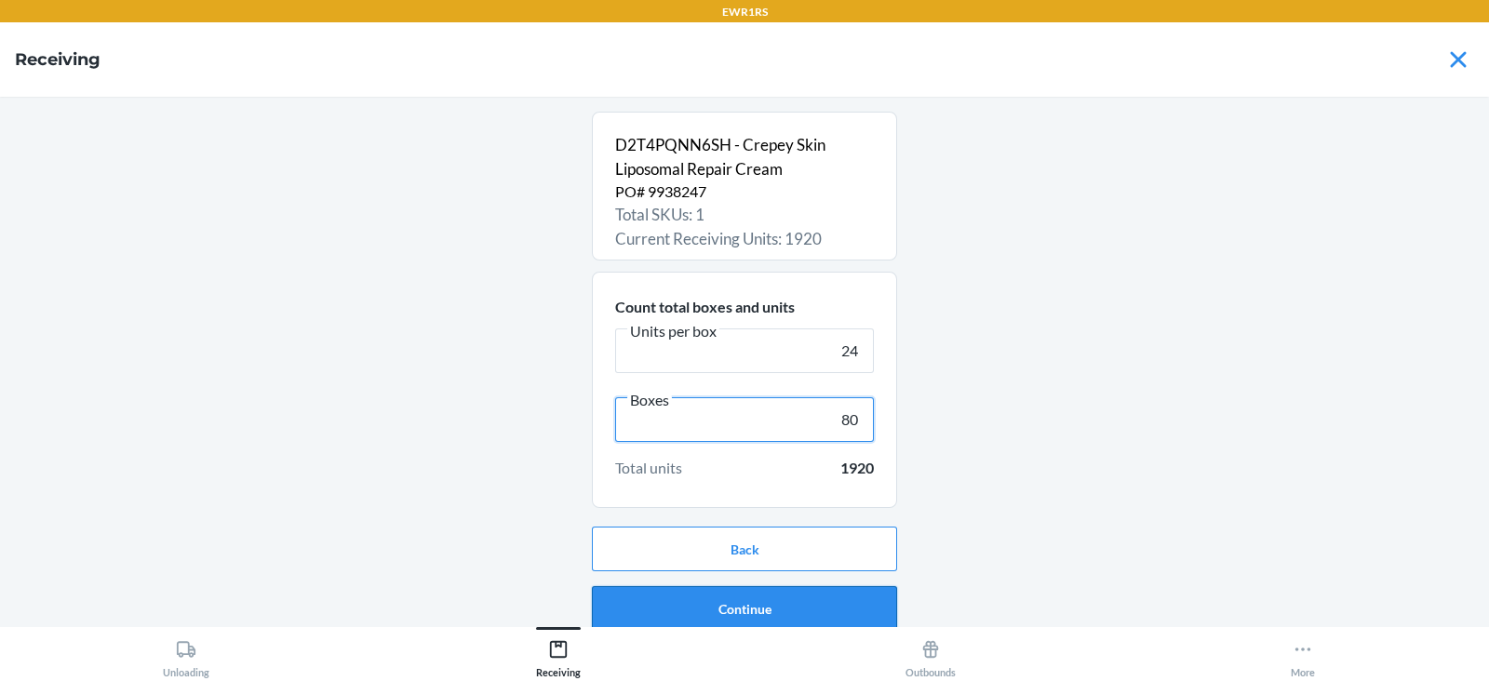
type input "80"
click at [828, 623] on button "Continue" at bounding box center [744, 608] width 305 height 45
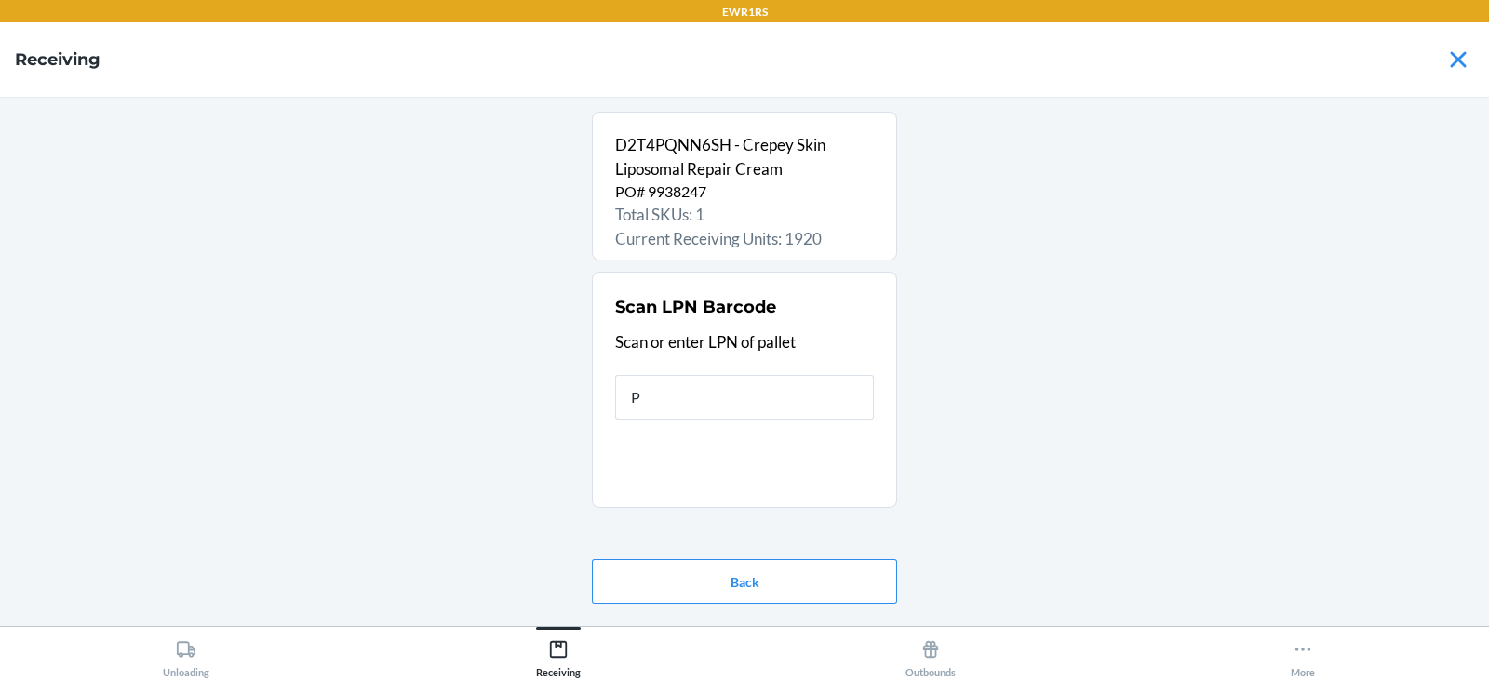
type input "PI"
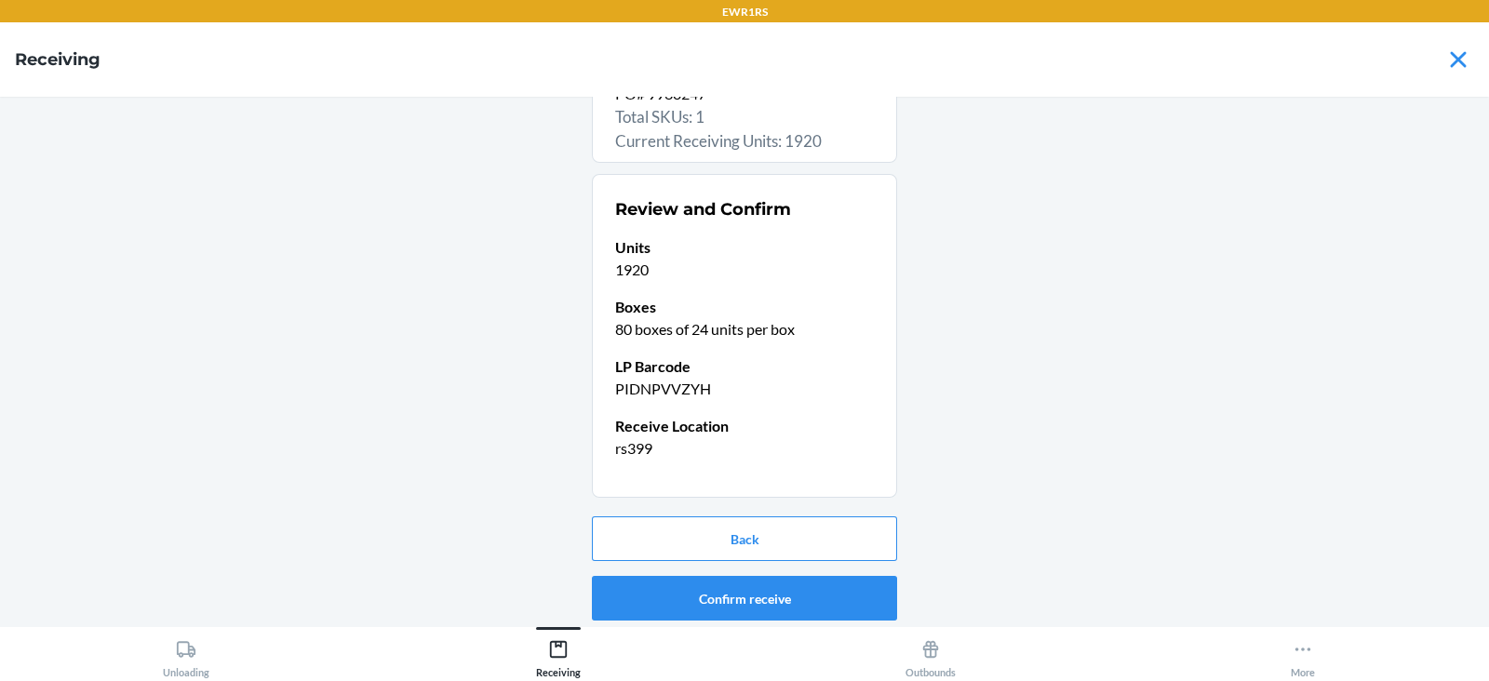
scroll to position [99, 0]
click at [814, 607] on button "Confirm receive" at bounding box center [744, 597] width 305 height 45
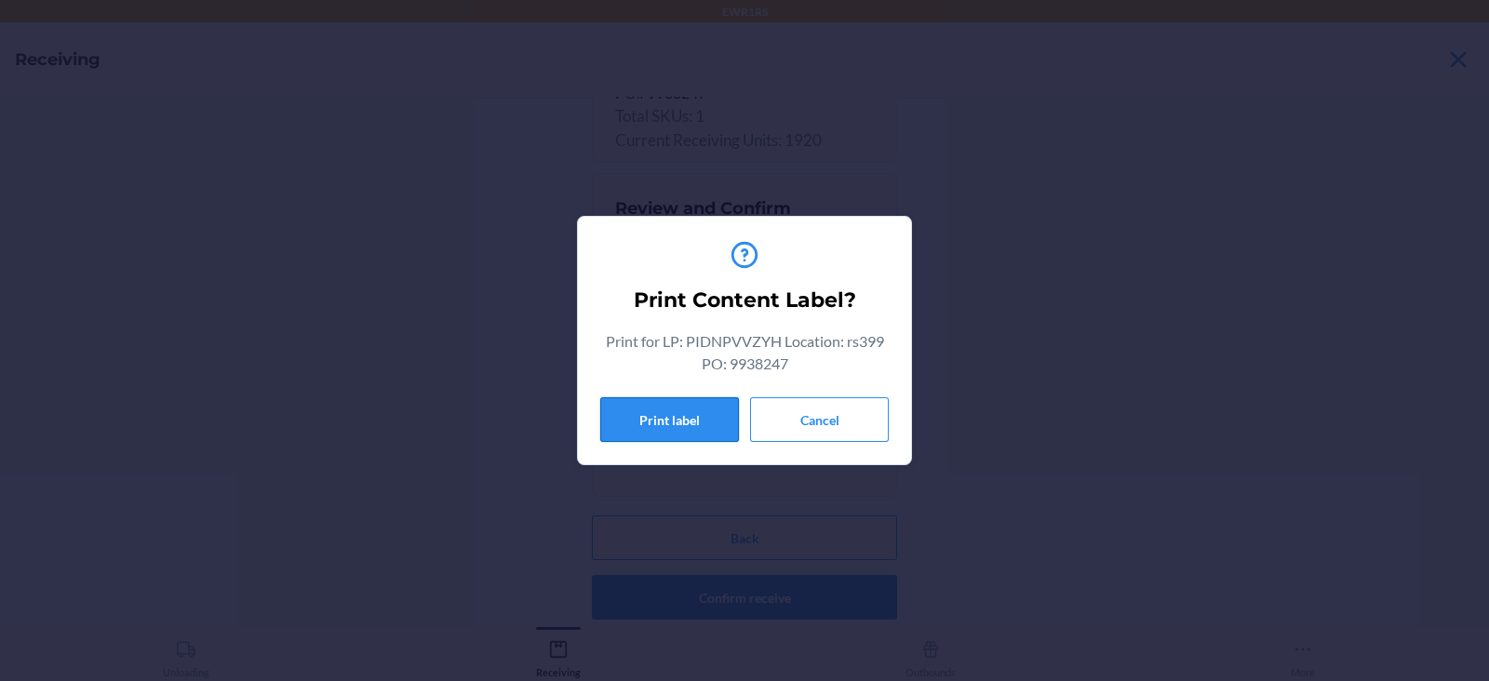
click at [664, 420] on button "Print label" at bounding box center [669, 419] width 139 height 45
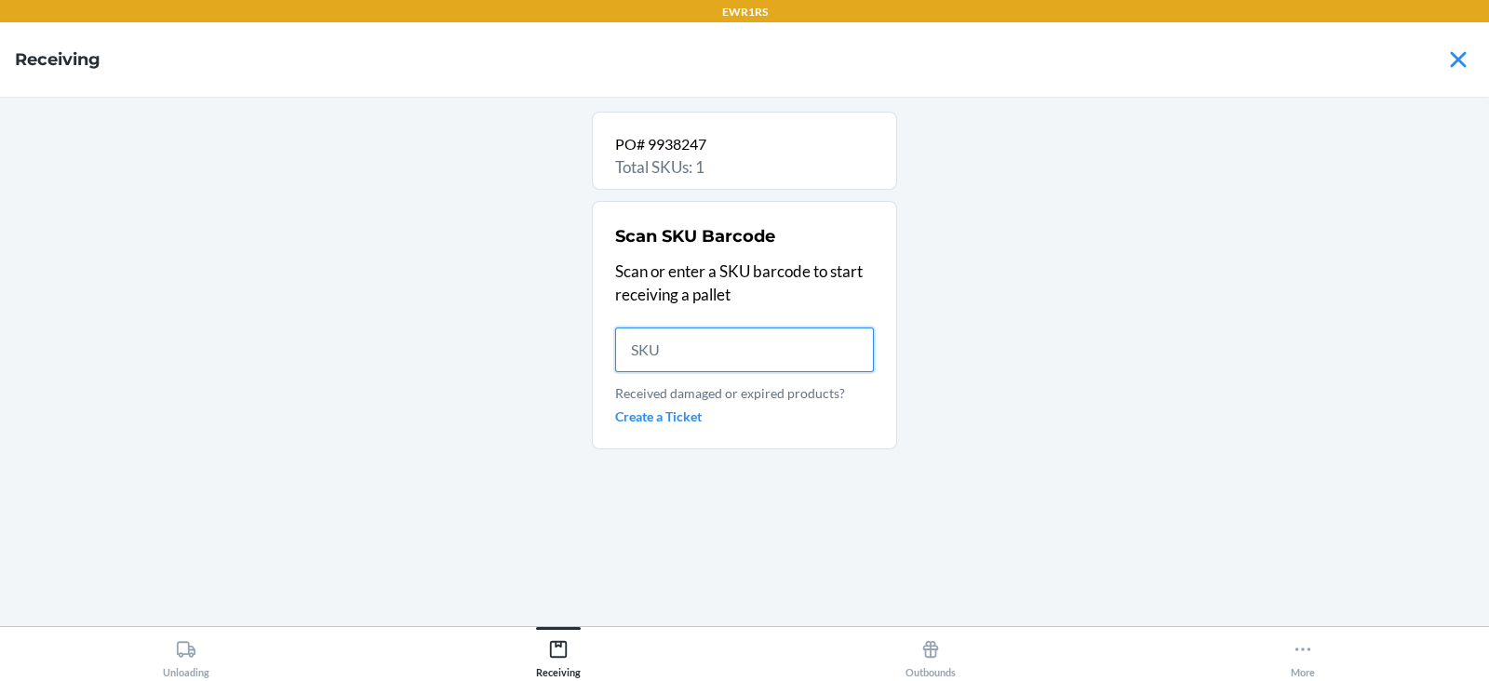
scroll to position [0, 0]
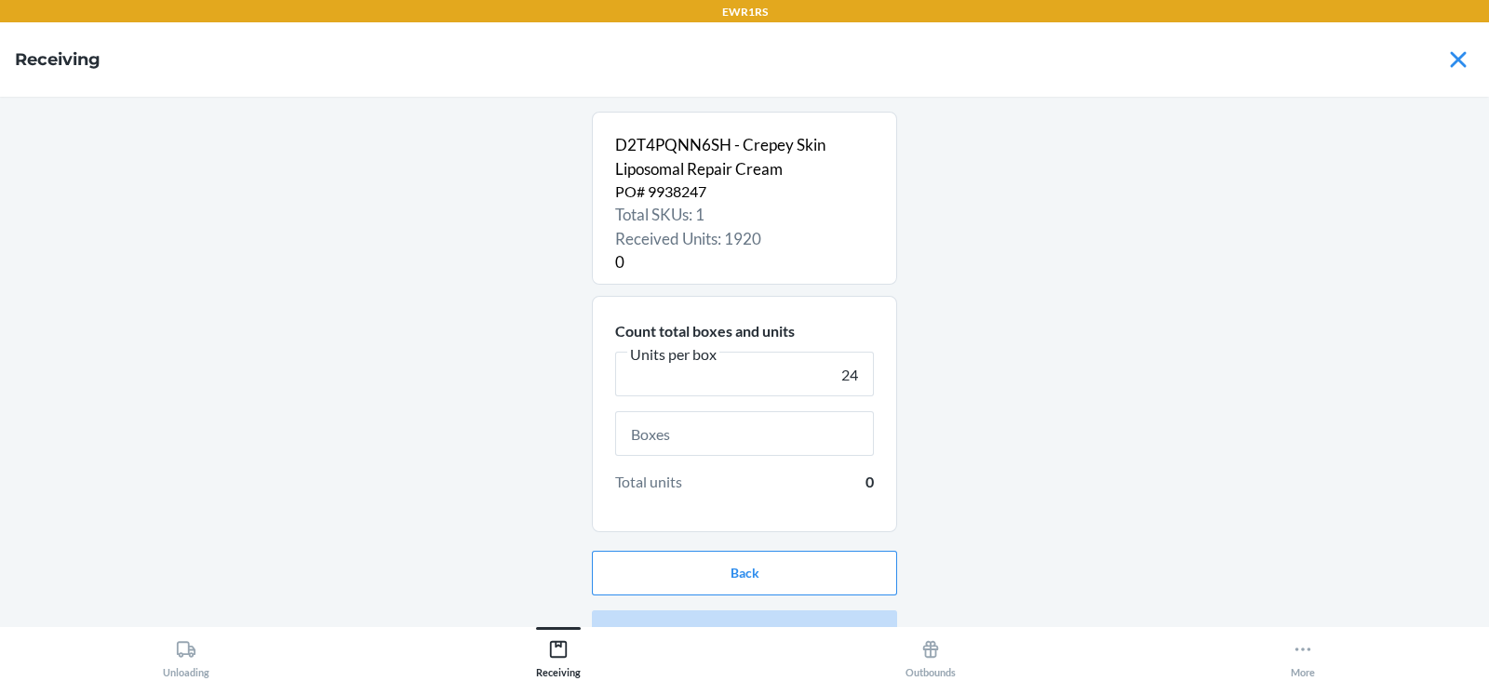
type input "24"
click at [765, 435] on input "text" at bounding box center [744, 433] width 259 height 45
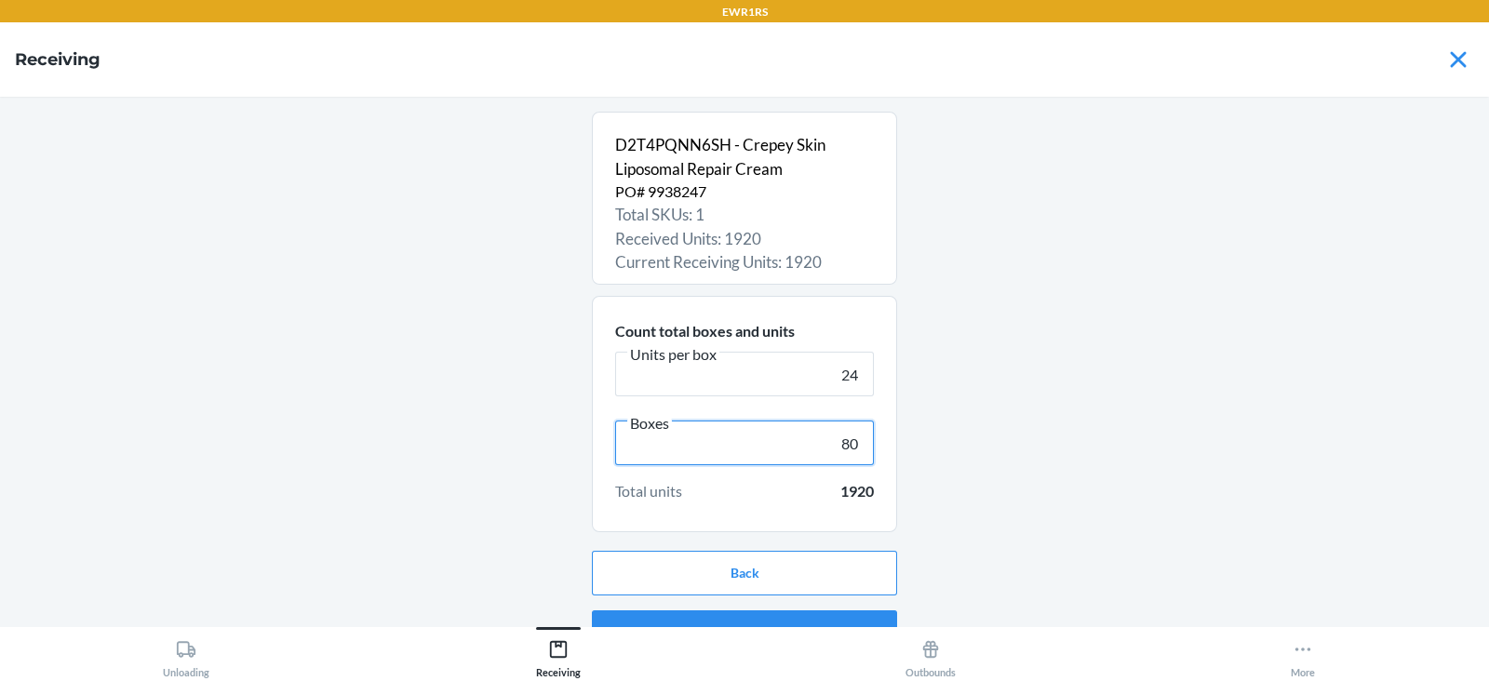
scroll to position [35, 0]
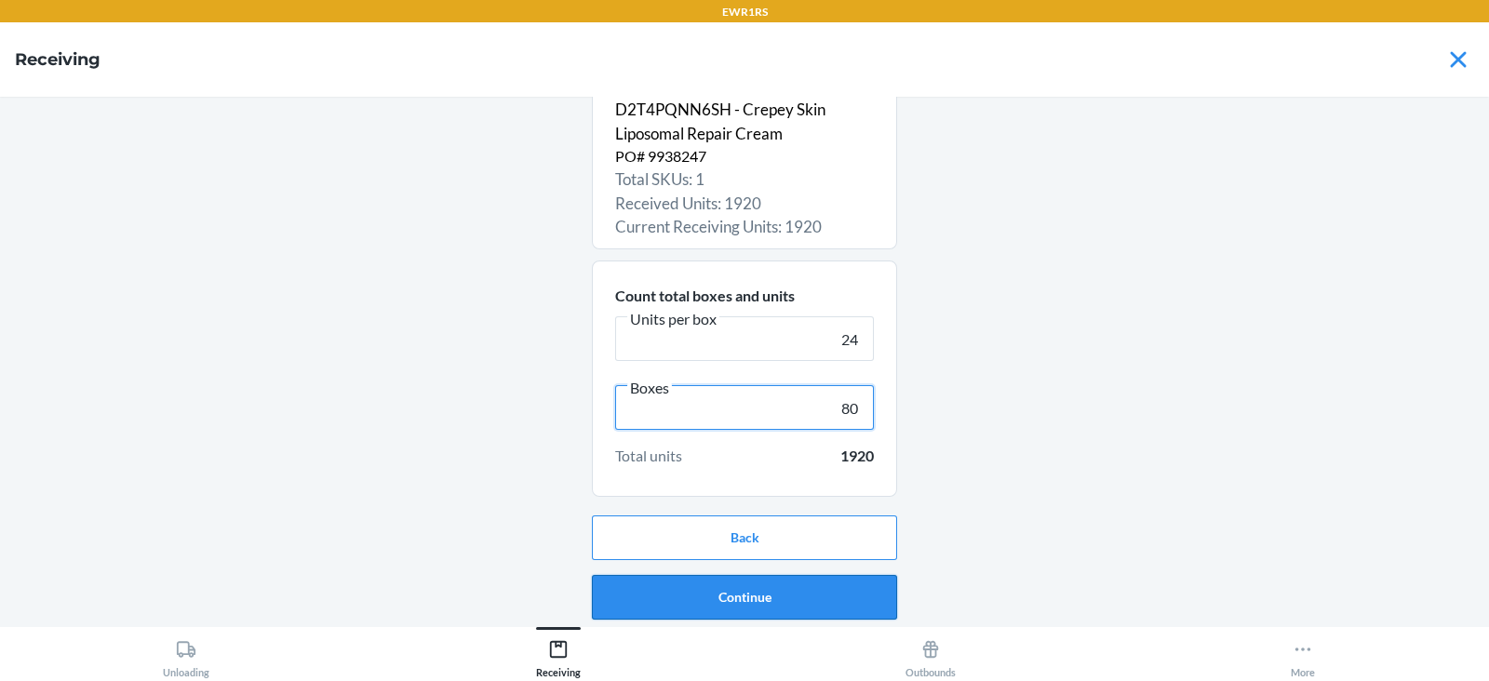
type input "80"
click at [814, 610] on button "Continue" at bounding box center [744, 597] width 305 height 45
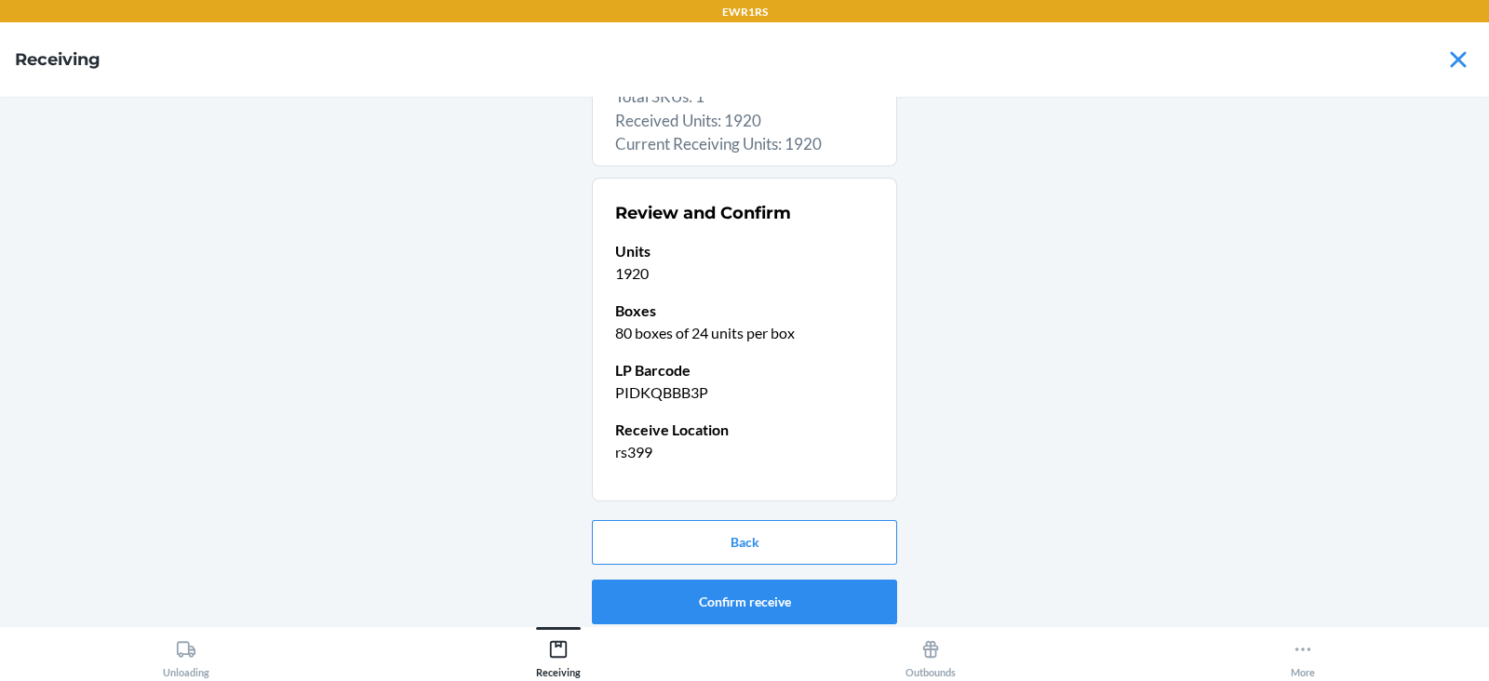
scroll to position [123, 0]
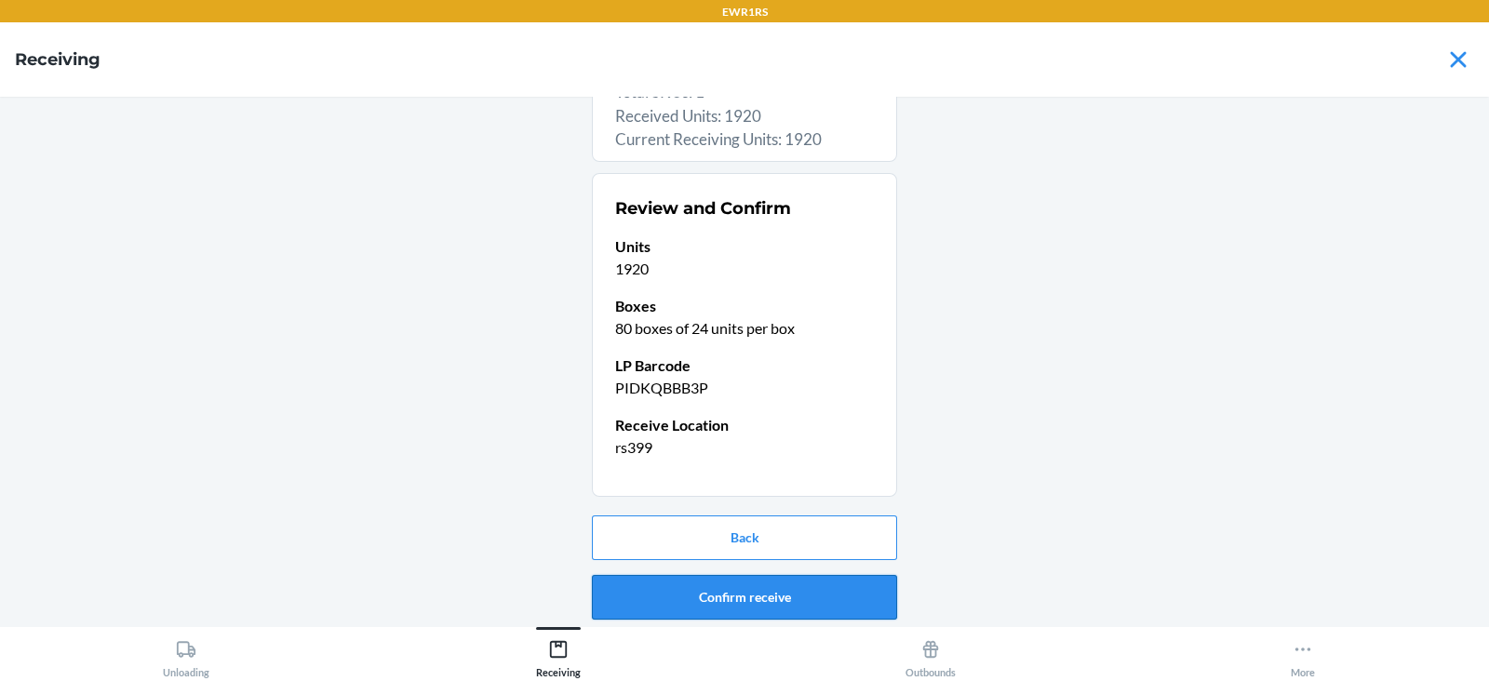
click at [809, 602] on button "Confirm receive" at bounding box center [744, 597] width 305 height 45
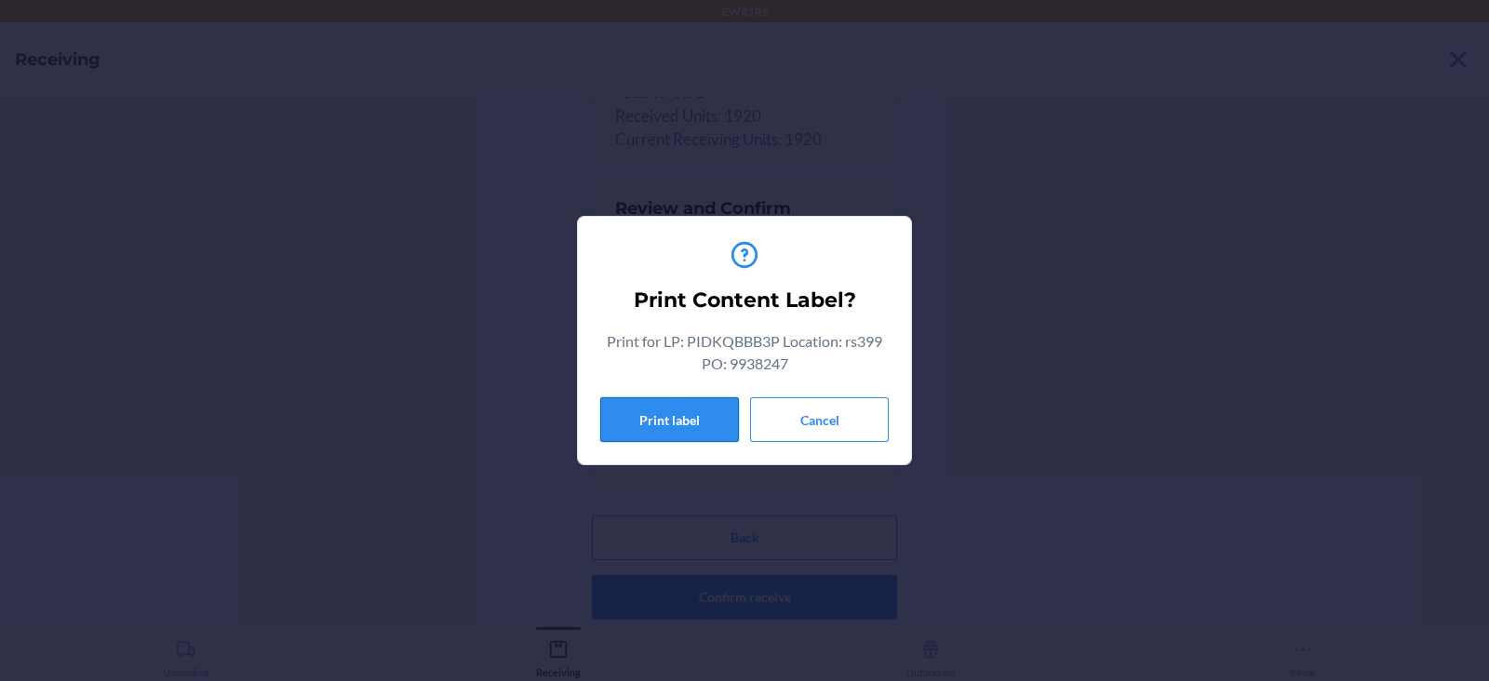
click at [679, 421] on button "Print label" at bounding box center [669, 419] width 139 height 45
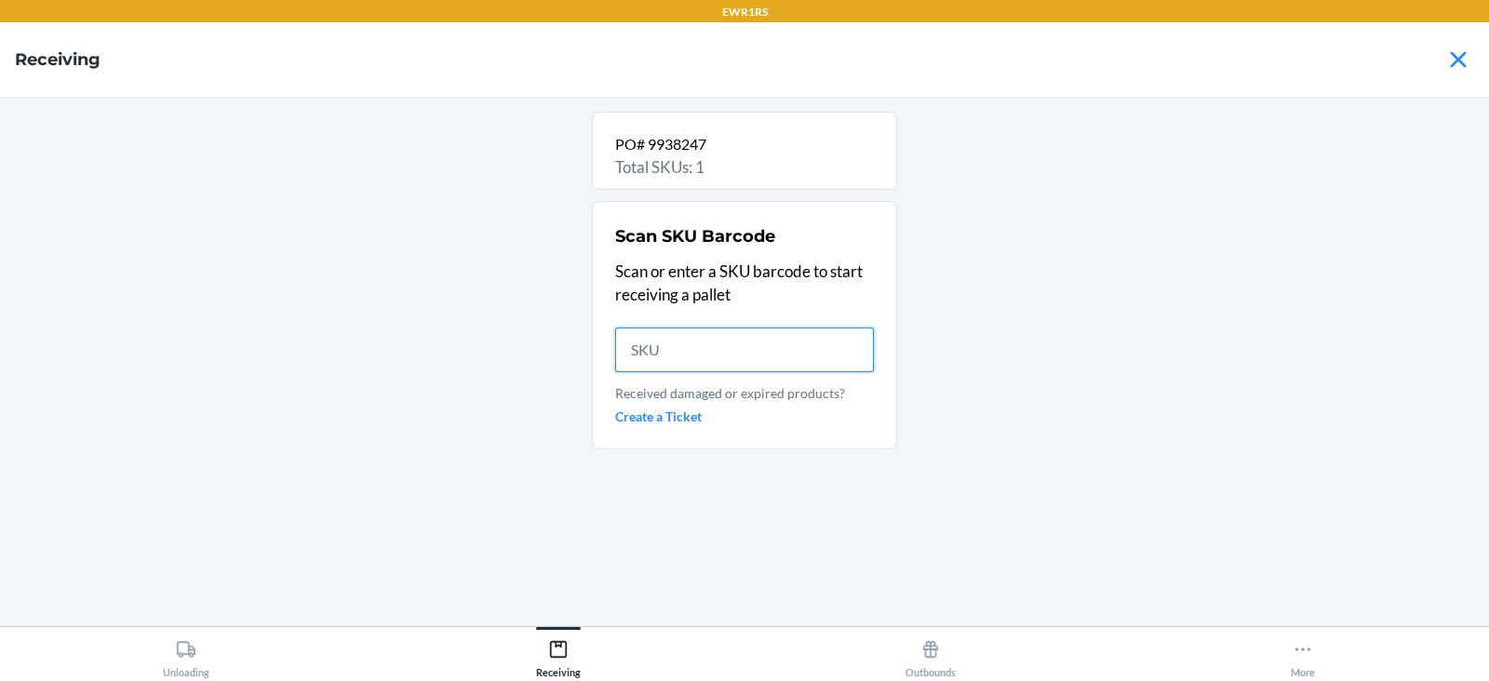
scroll to position [0, 0]
click at [726, 349] on input "text" at bounding box center [744, 350] width 259 height 45
type input "D2T4P"
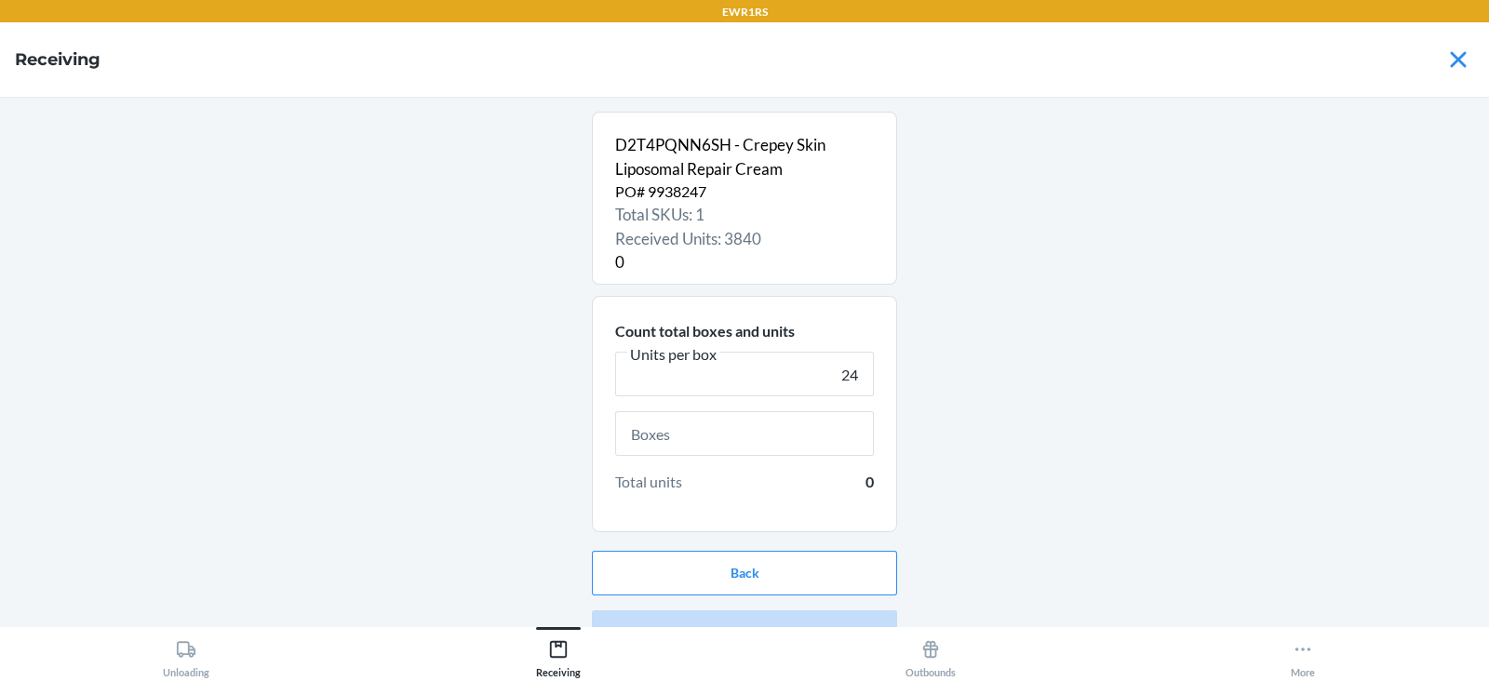
type input "24"
click at [782, 441] on input "text" at bounding box center [744, 433] width 259 height 45
type input "9"
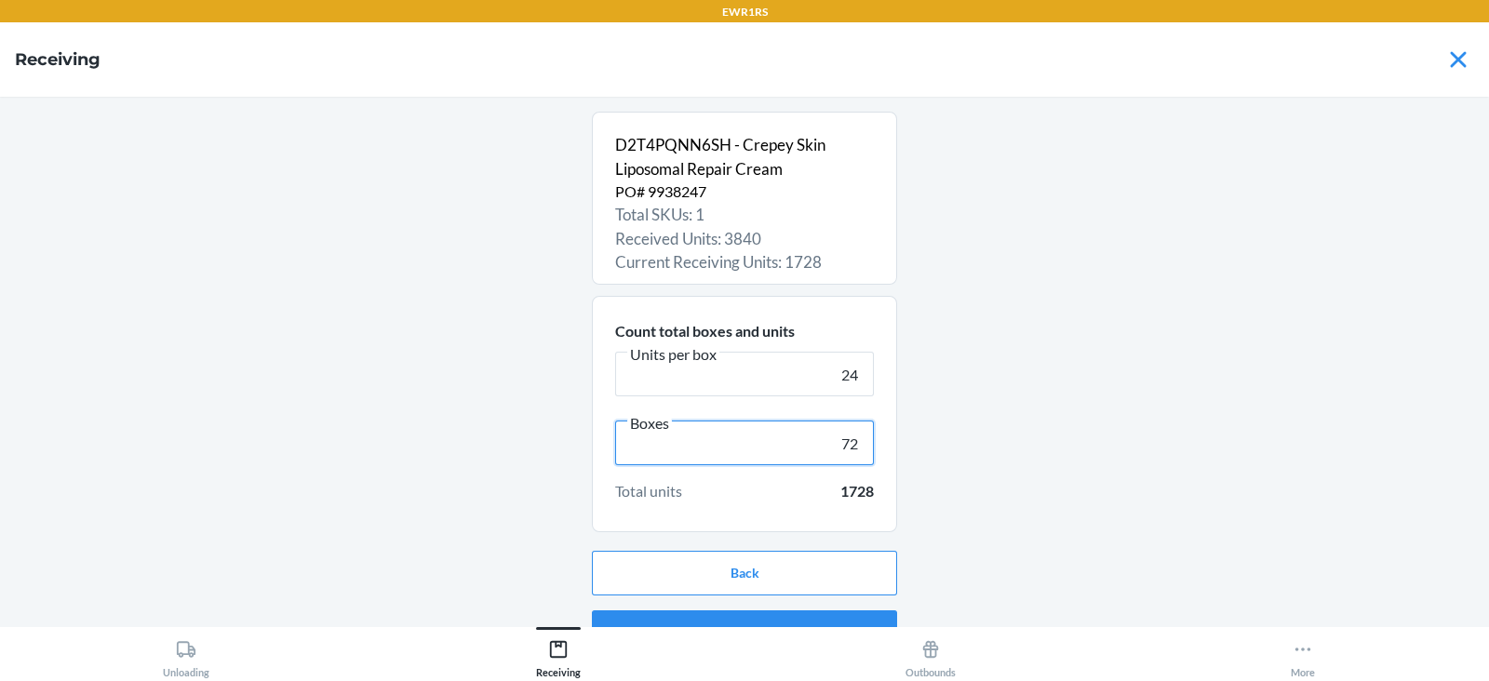
scroll to position [35, 0]
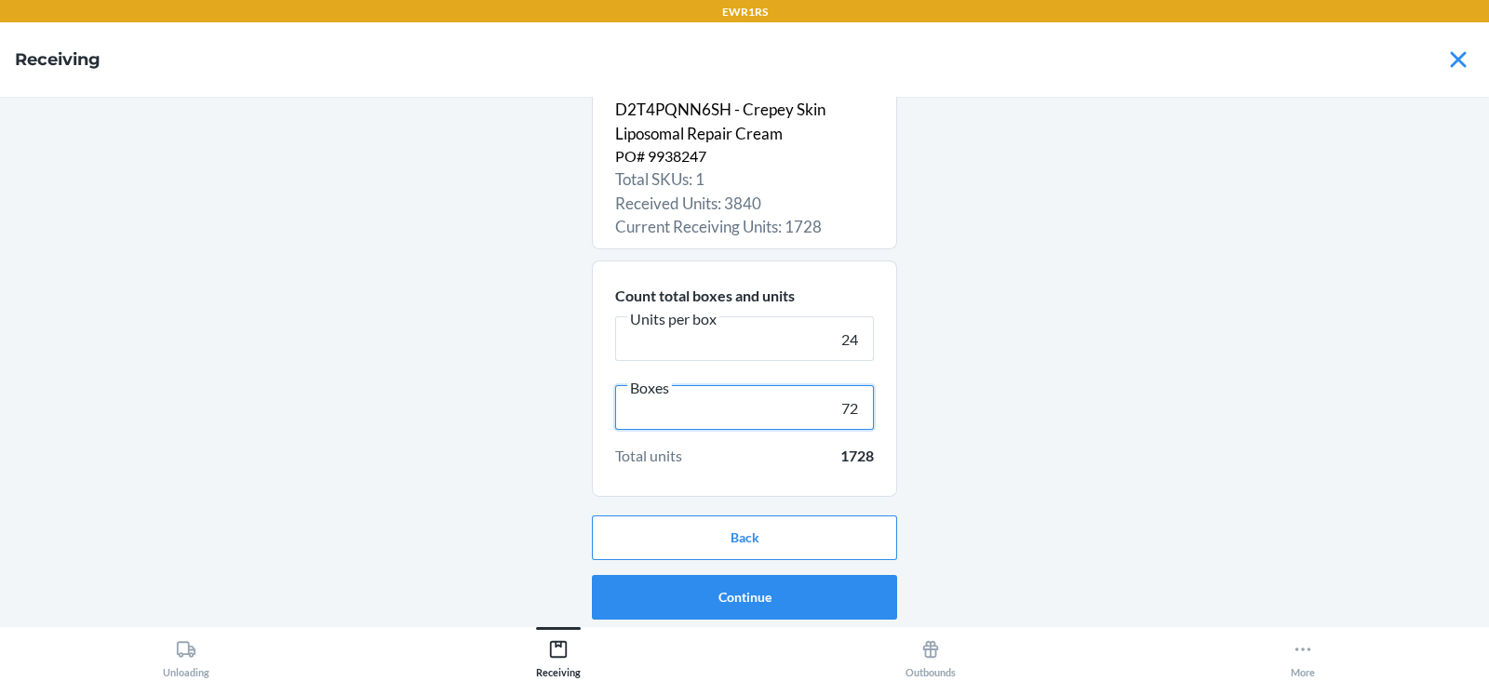
type input "72"
click at [800, 608] on button "Continue" at bounding box center [744, 597] width 305 height 45
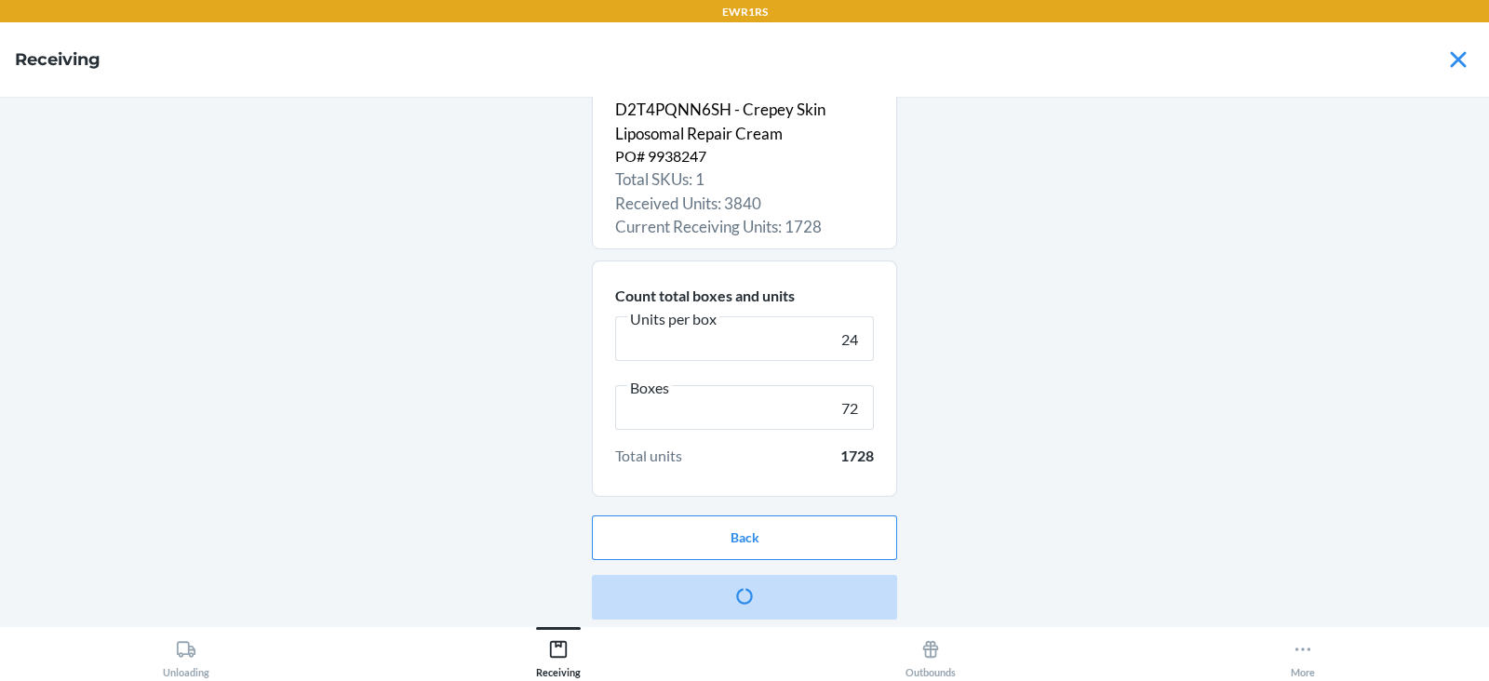
scroll to position [0, 0]
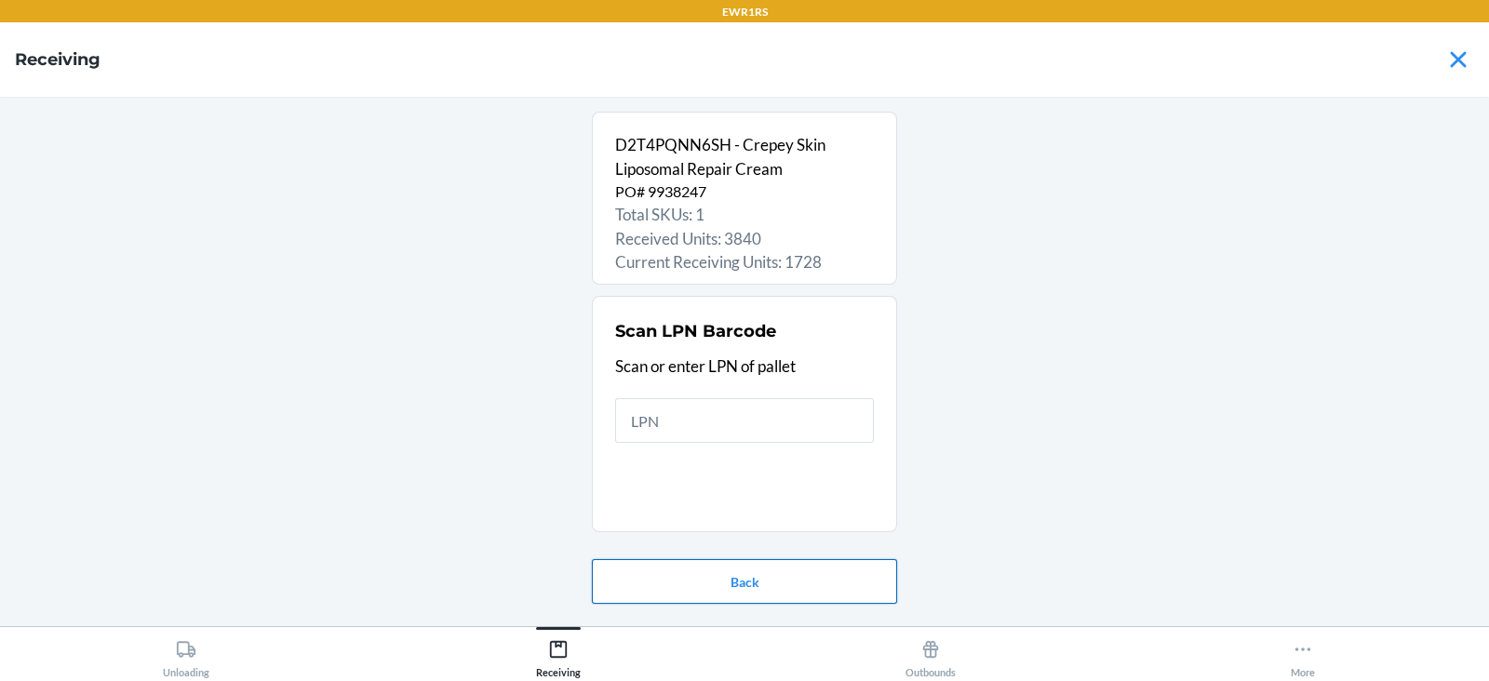
click at [743, 597] on button "Back" at bounding box center [744, 581] width 305 height 45
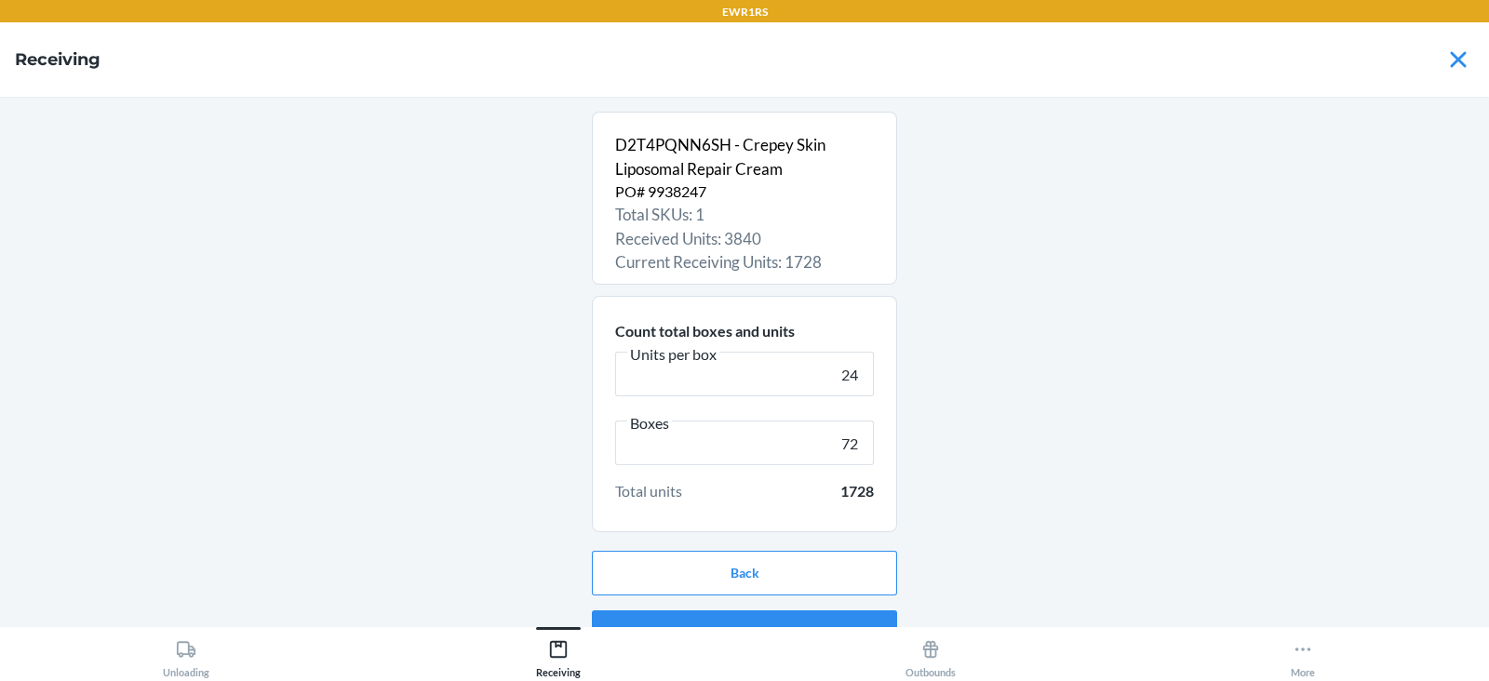
type input "2"
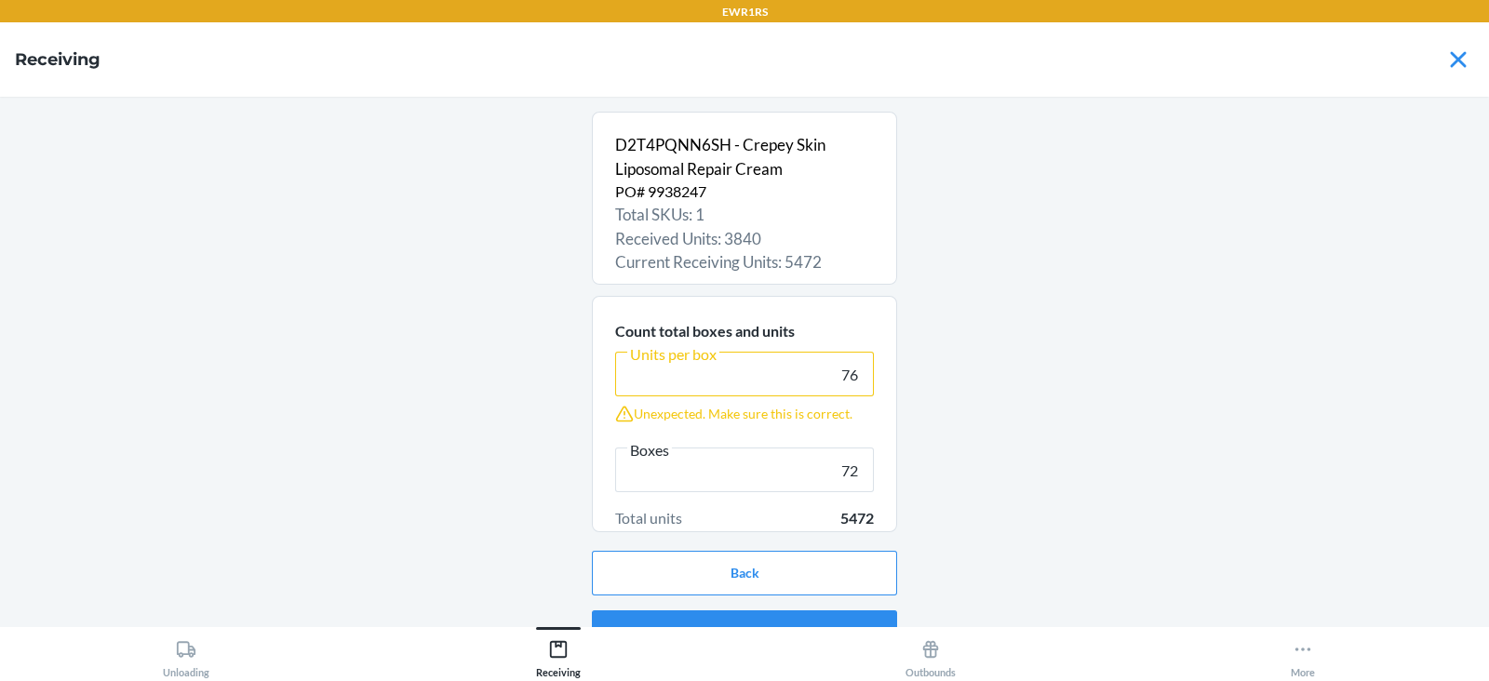
scroll to position [35, 0]
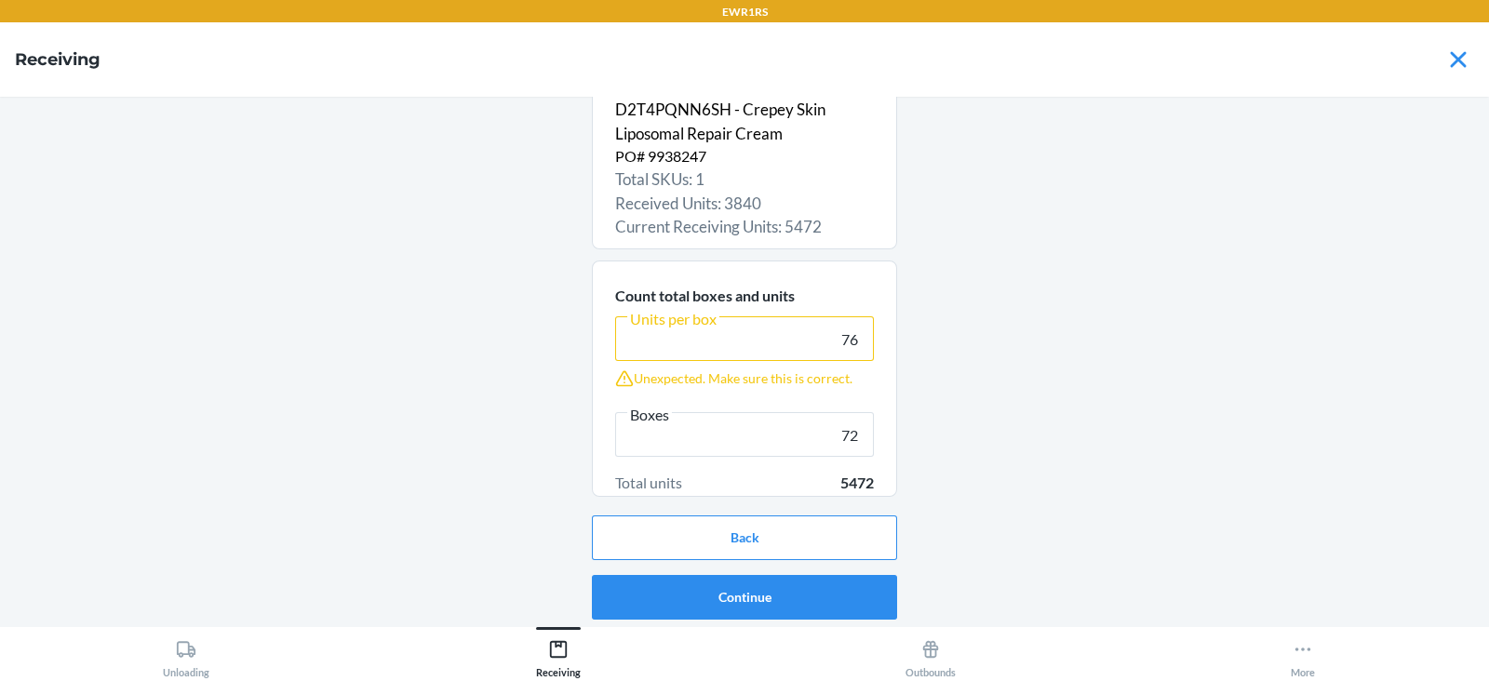
type input "7"
type input "24"
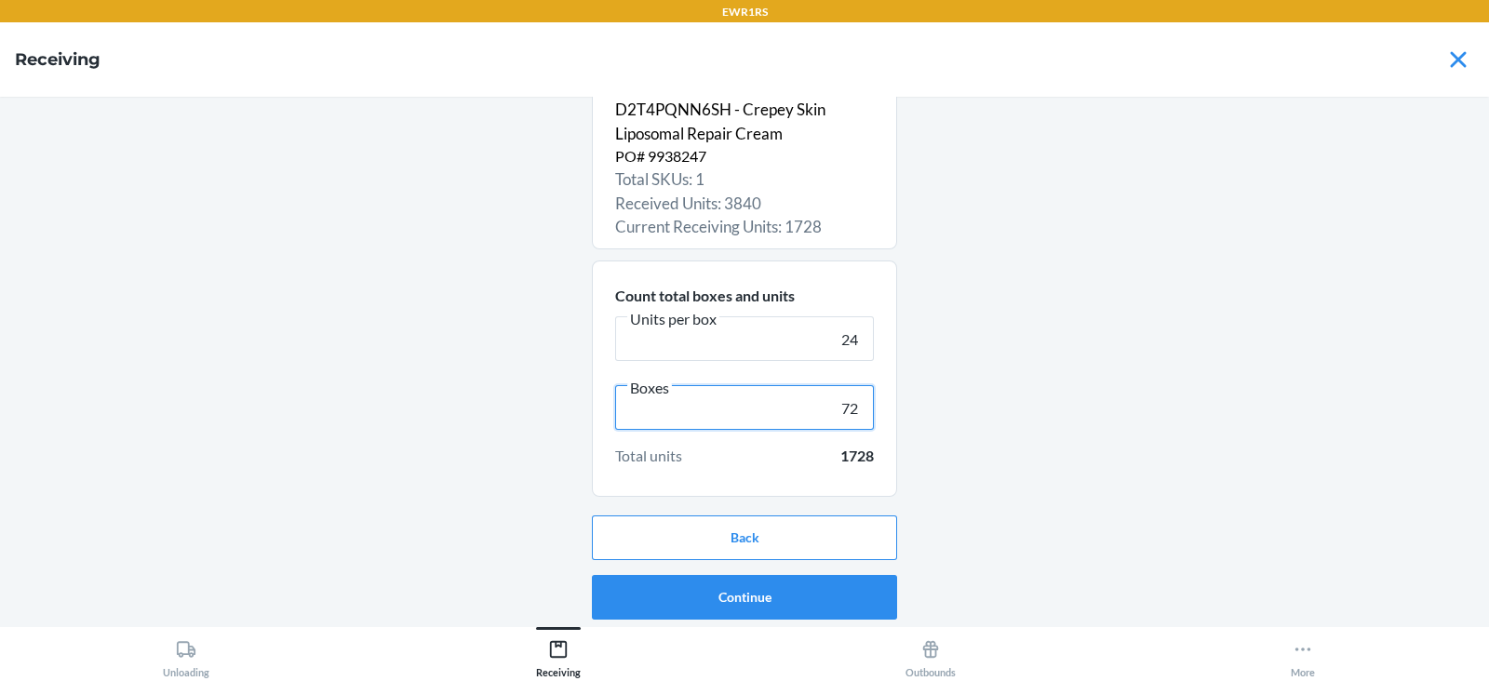
click at [847, 407] on input "72" at bounding box center [744, 407] width 259 height 45
type input "7"
type input "76"
click at [807, 613] on button "Continue" at bounding box center [744, 597] width 305 height 45
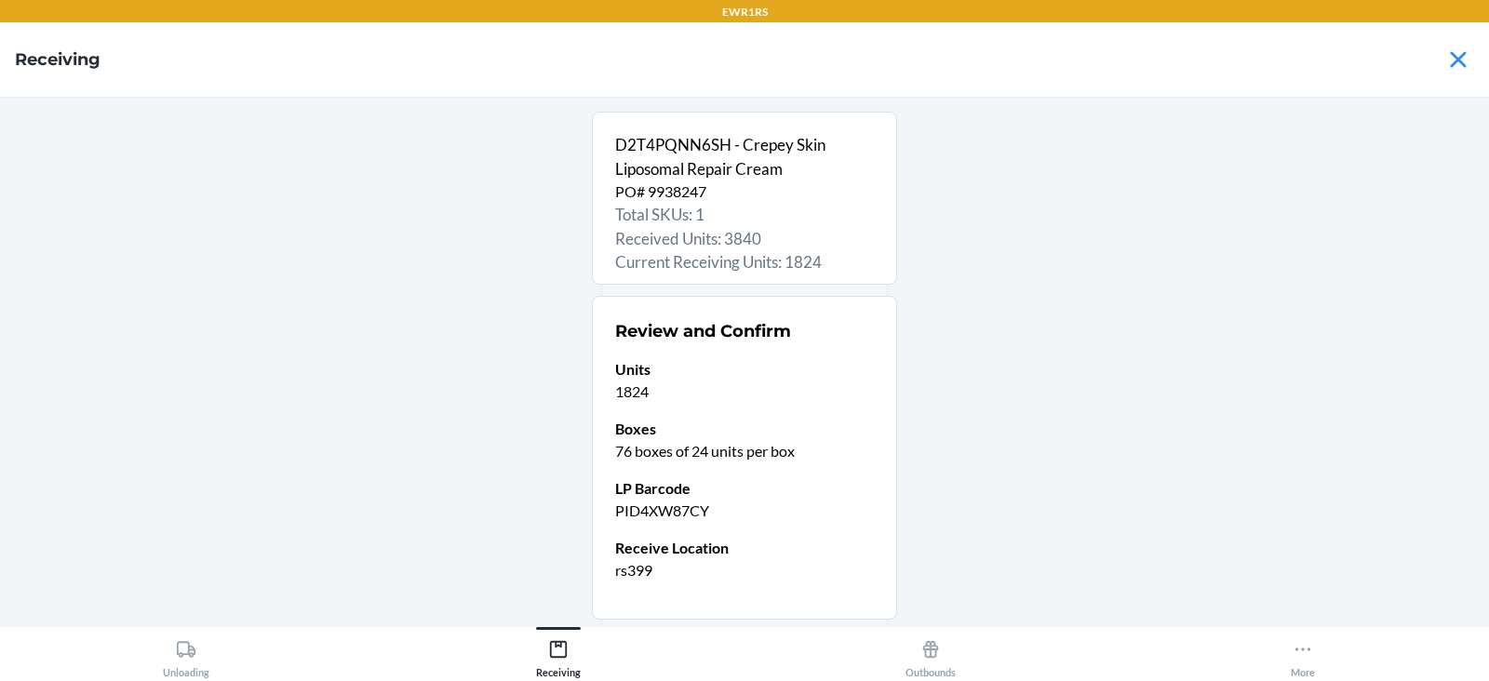
scroll to position [123, 0]
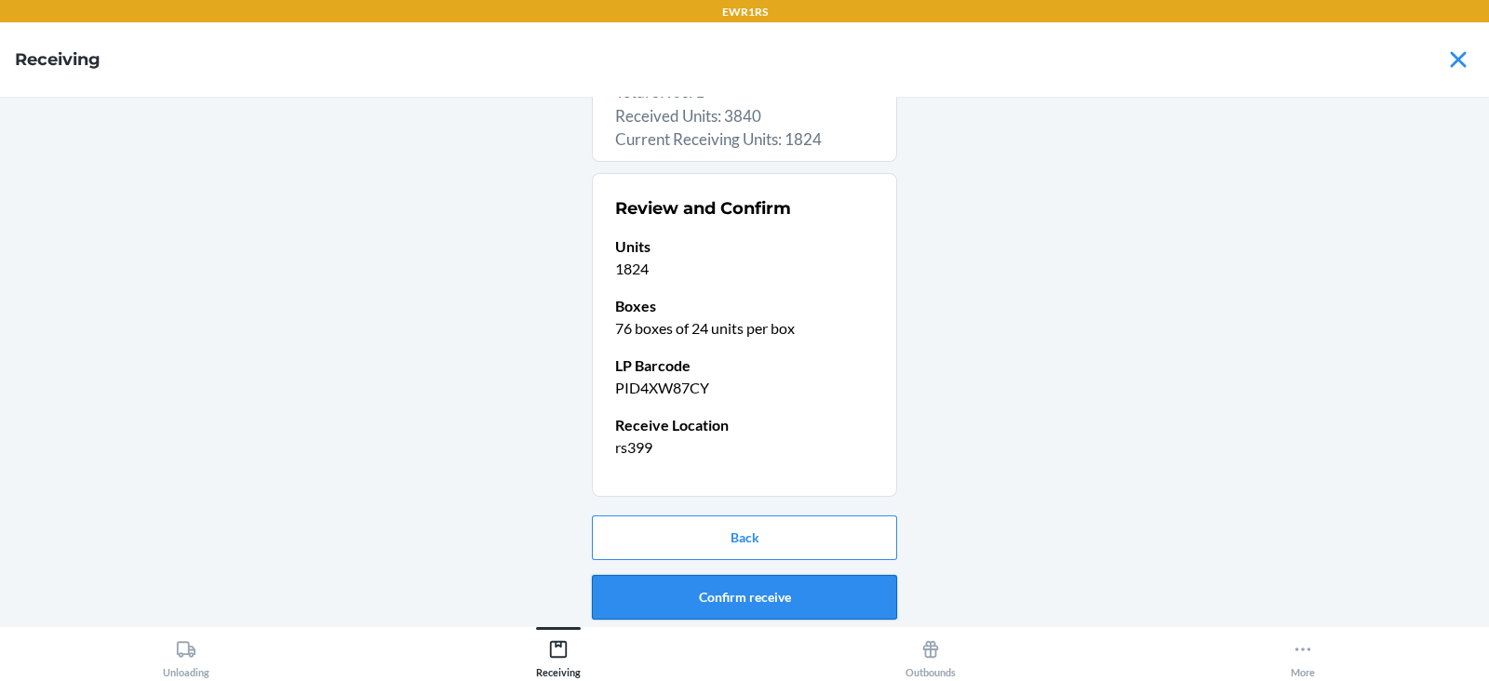
click at [798, 610] on button "Confirm receive" at bounding box center [744, 597] width 305 height 45
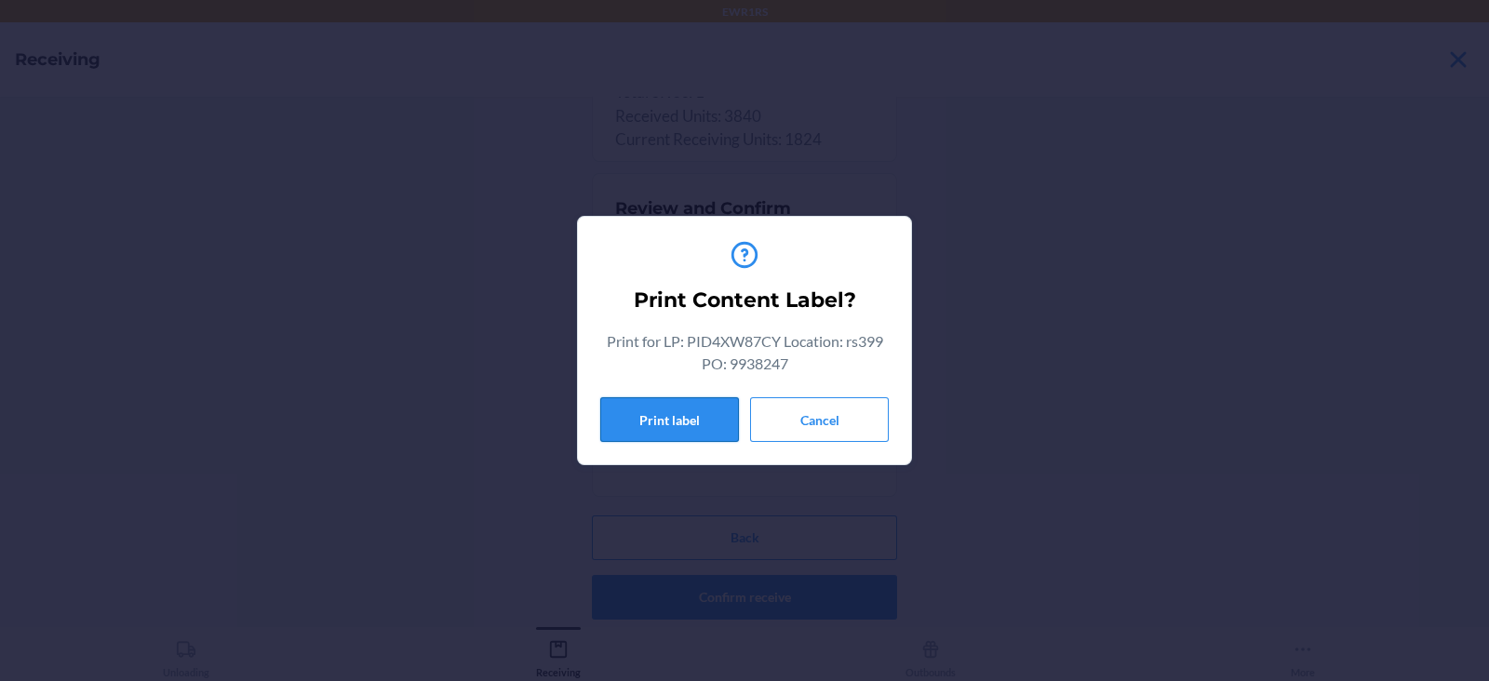
click at [679, 423] on button "Print label" at bounding box center [669, 419] width 139 height 45
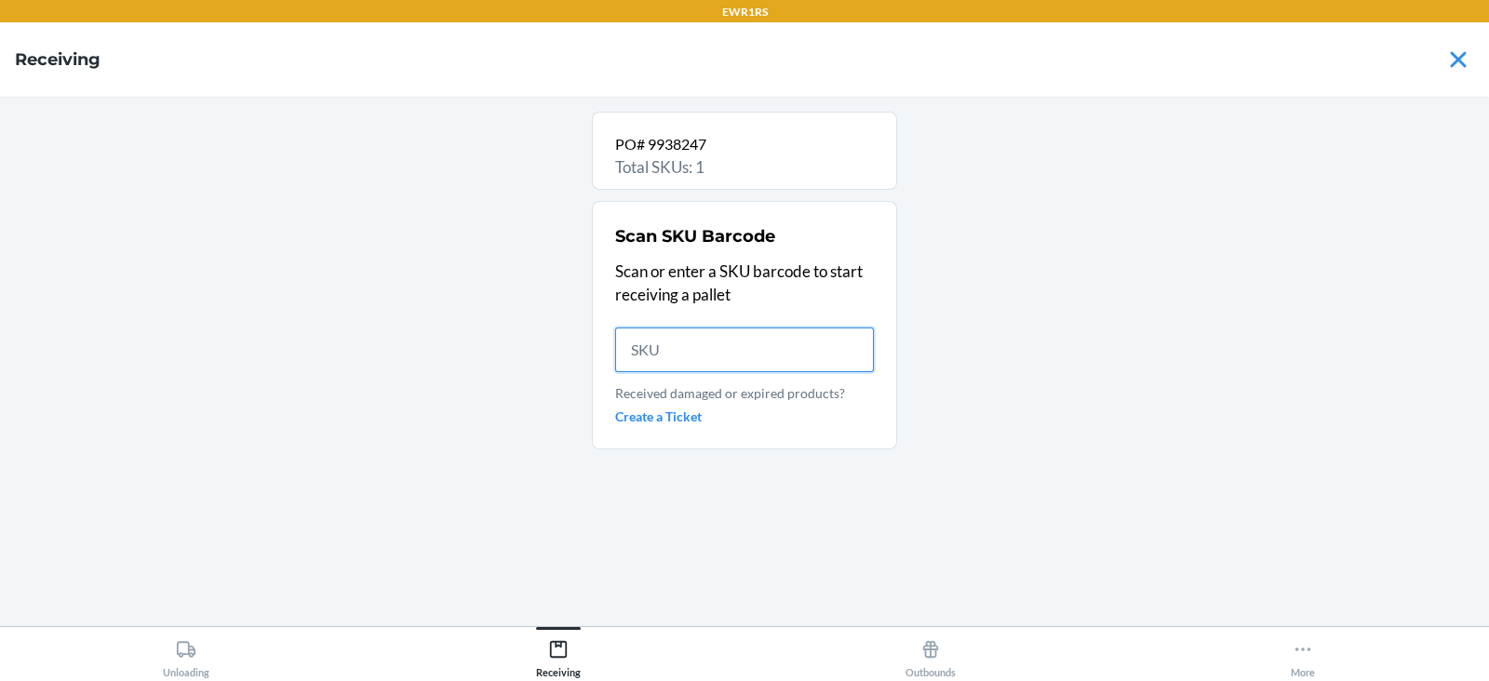
scroll to position [0, 0]
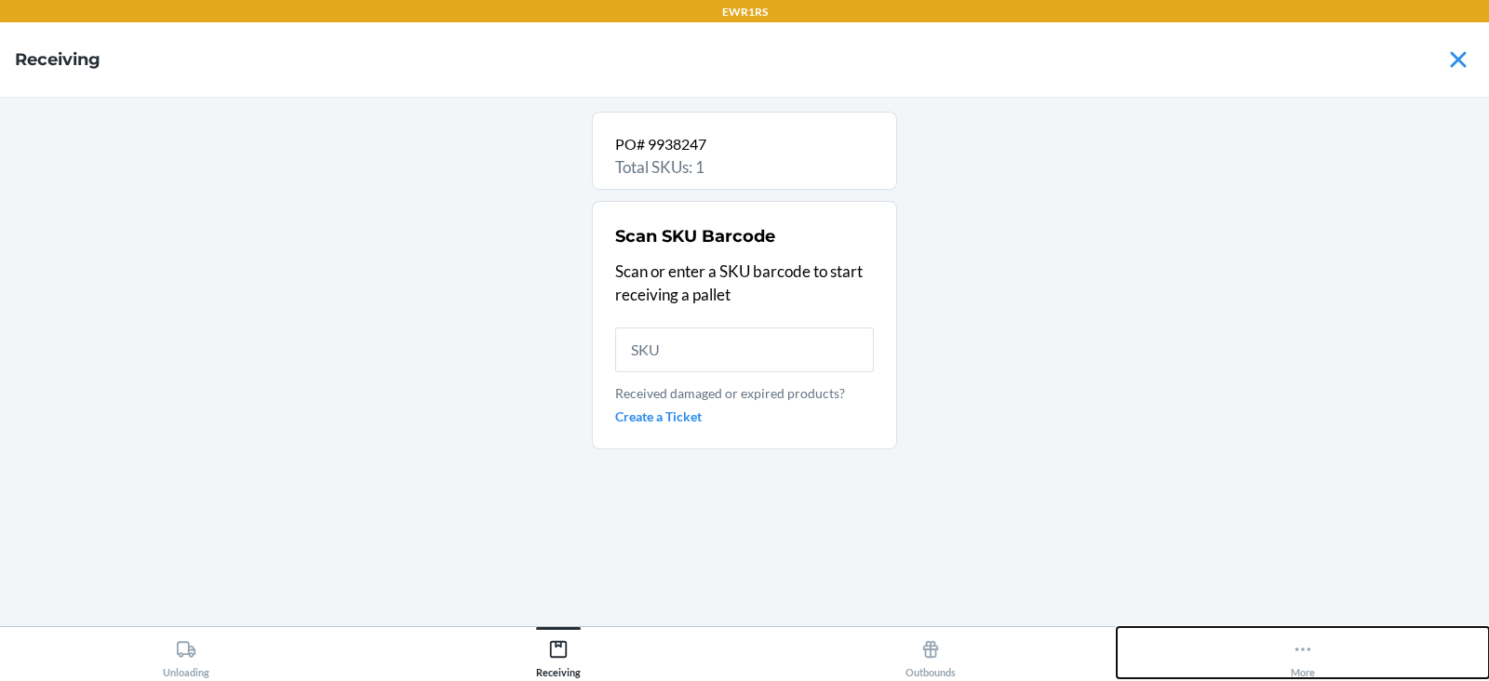
click at [1330, 658] on button "More" at bounding box center [1303, 652] width 372 height 51
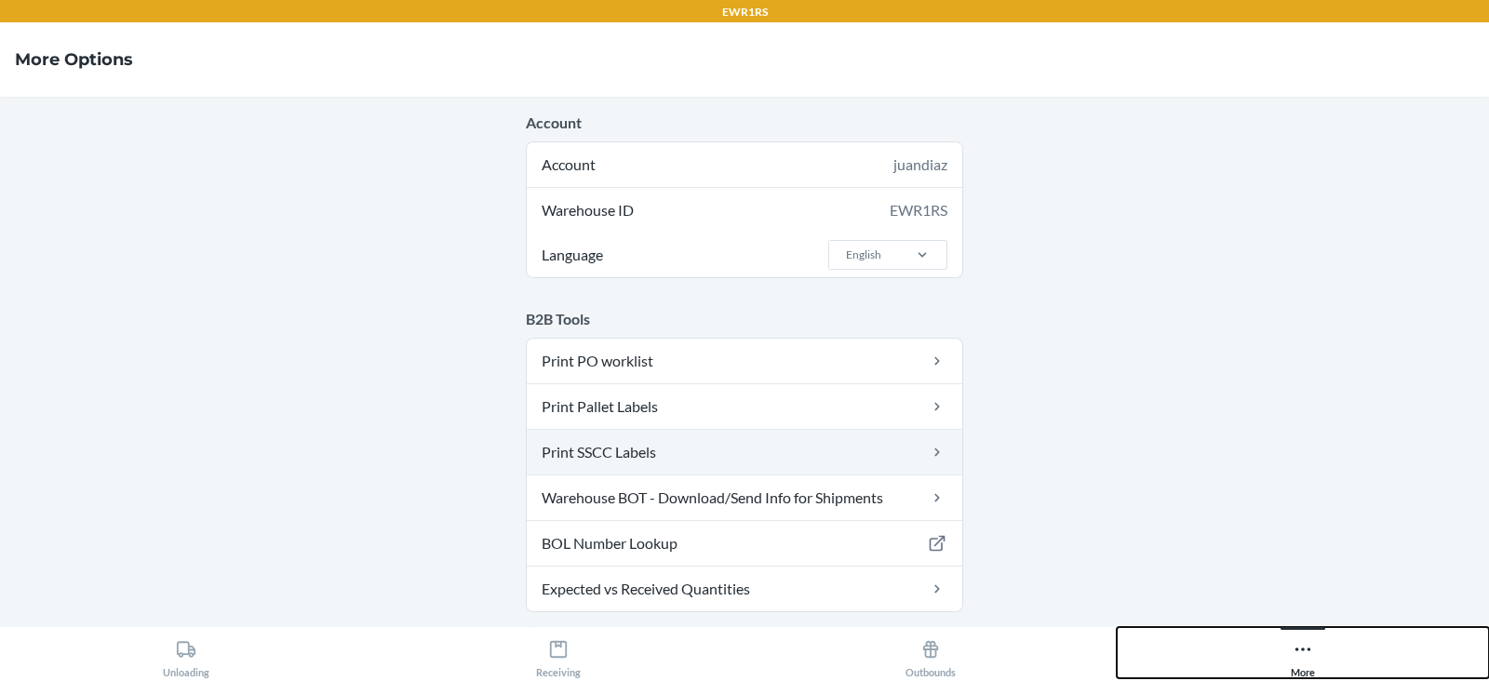
scroll to position [180, 0]
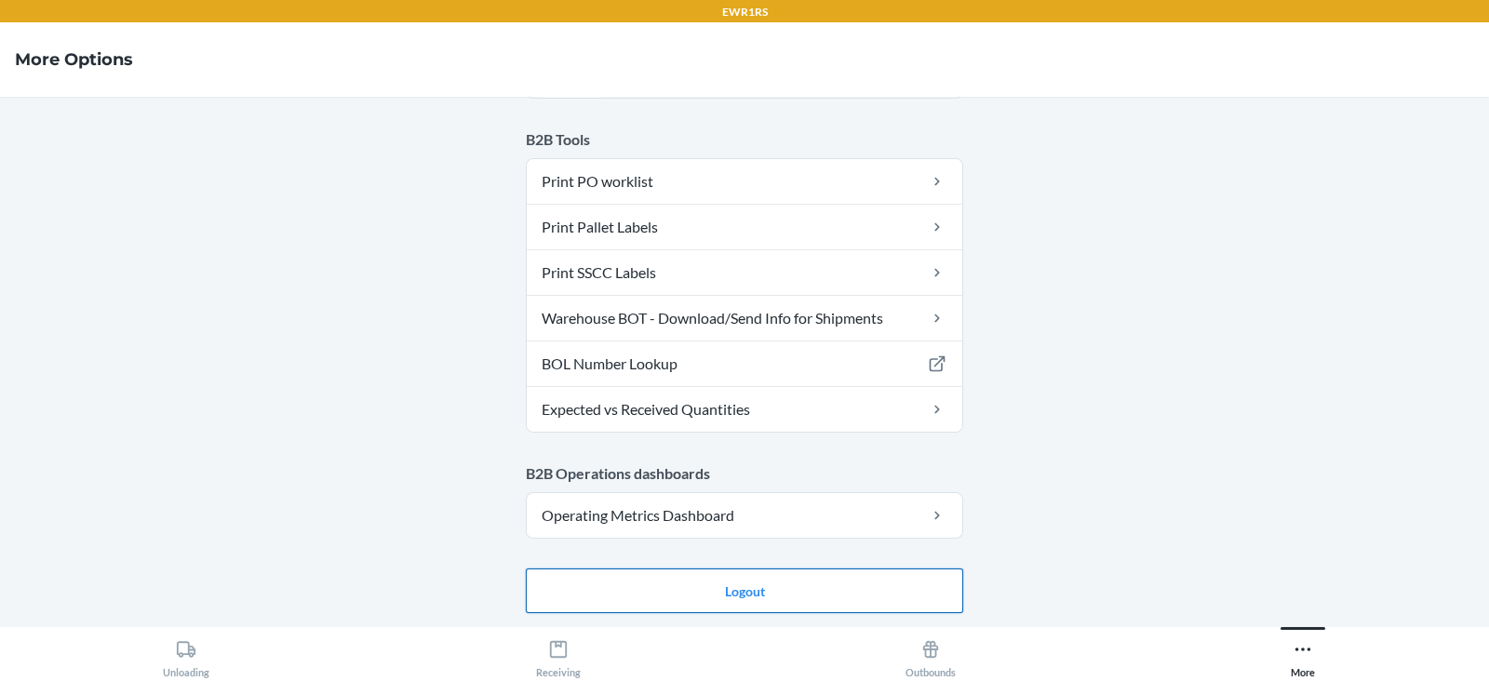
click at [696, 573] on button "Logout" at bounding box center [744, 591] width 437 height 45
